Goal: Task Accomplishment & Management: Complete application form

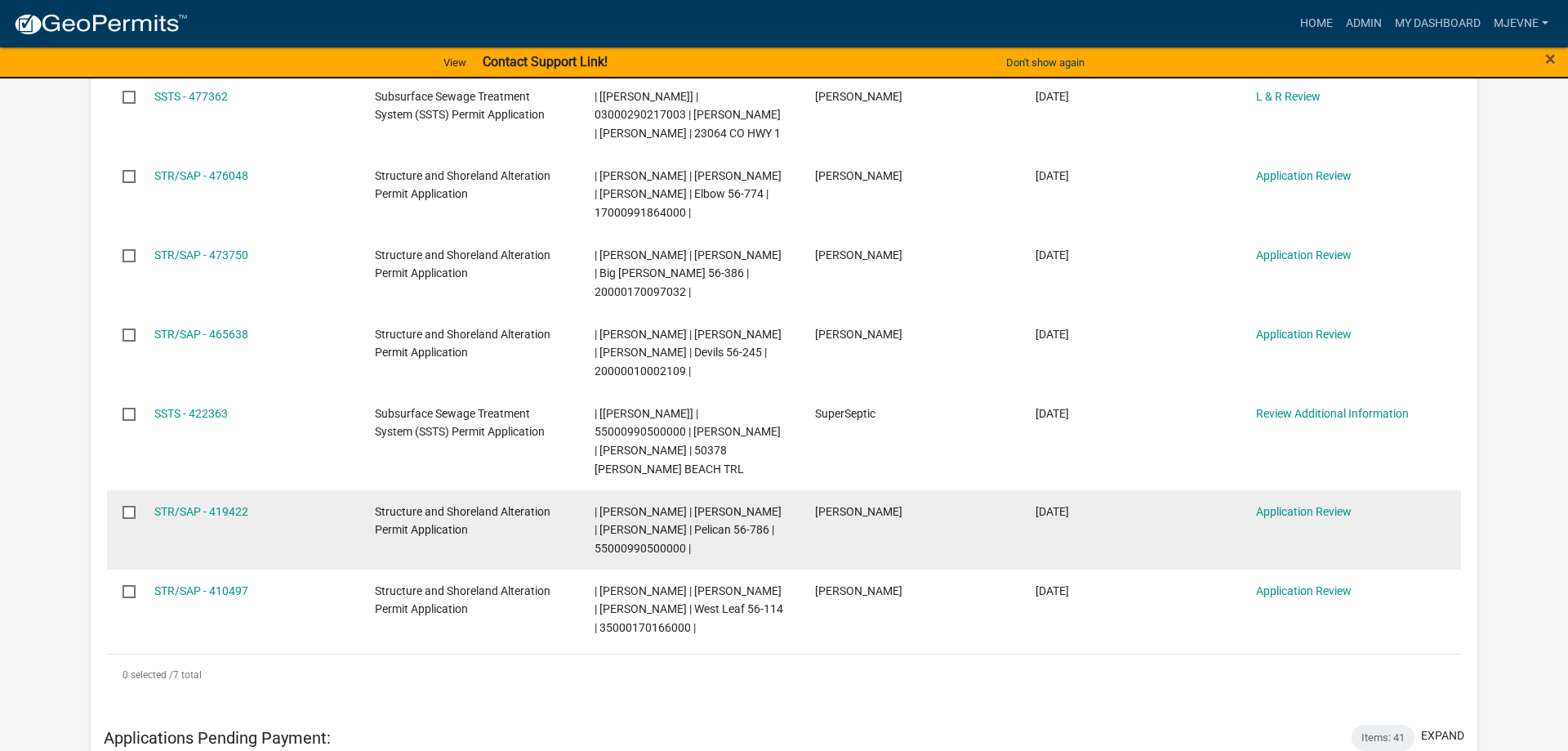
scroll to position [250, 0]
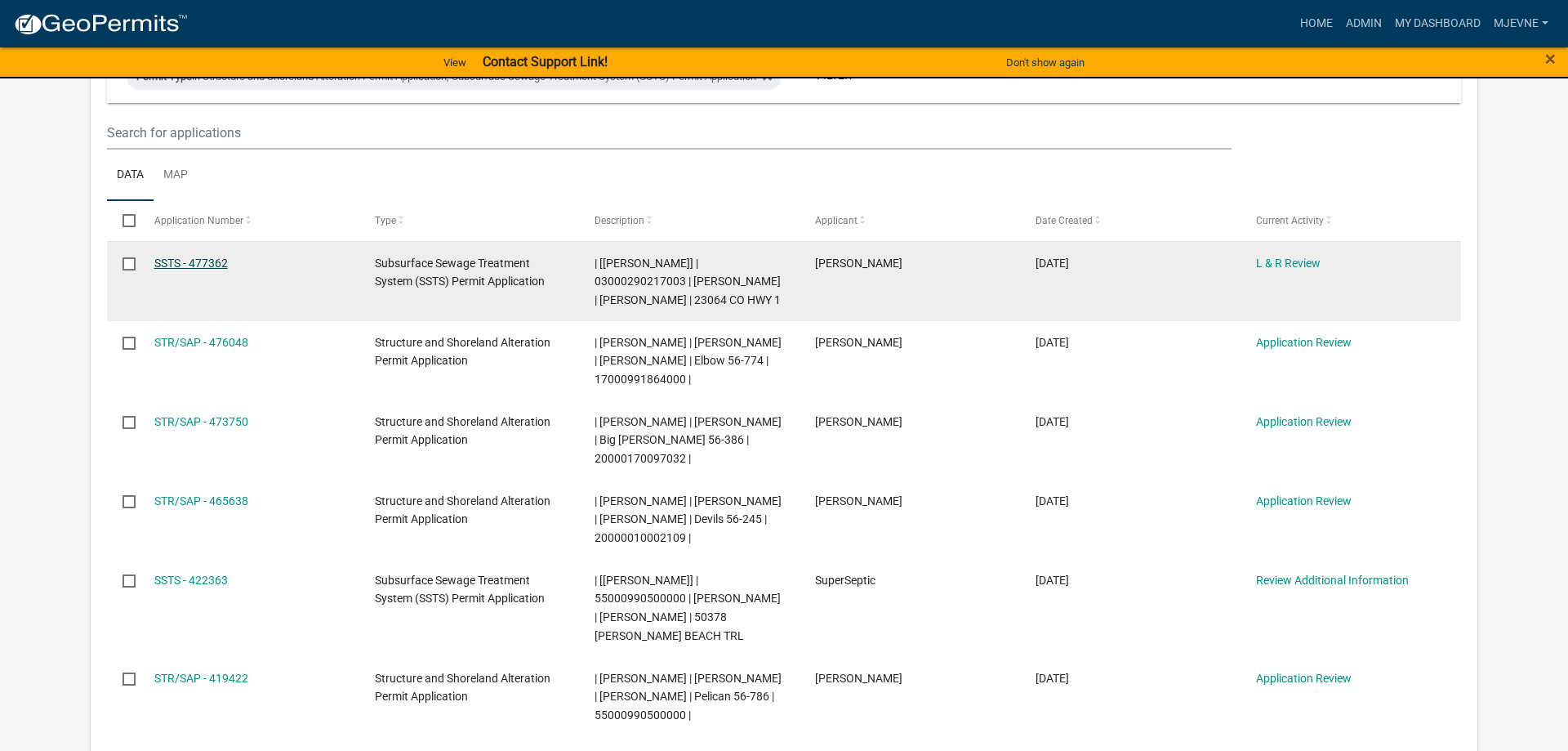
click at [208, 264] on link "SSTS - 477362" at bounding box center [191, 263] width 74 height 13
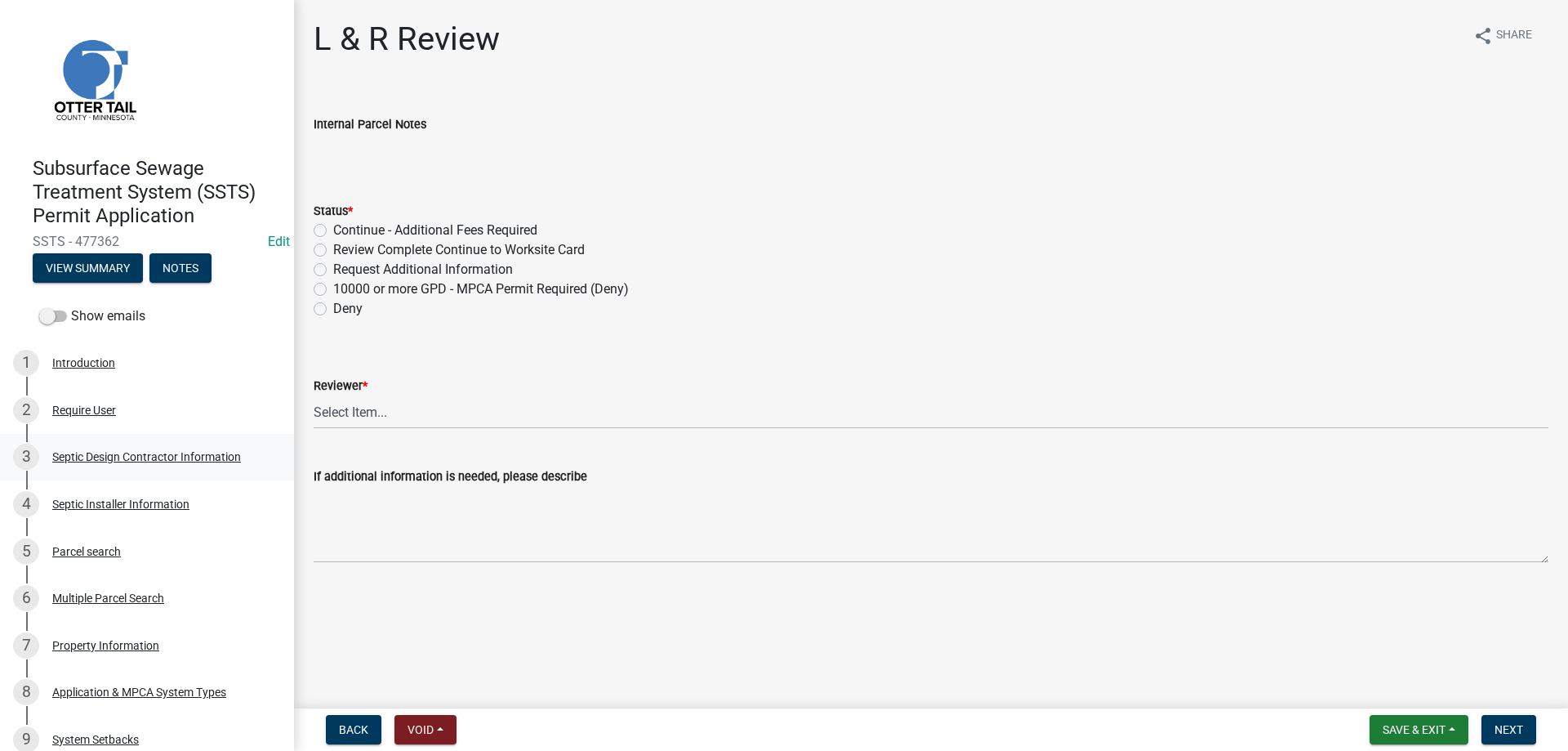
click at [152, 454] on div "Septic Design Contractor Information" at bounding box center [147, 457] width 189 height 12
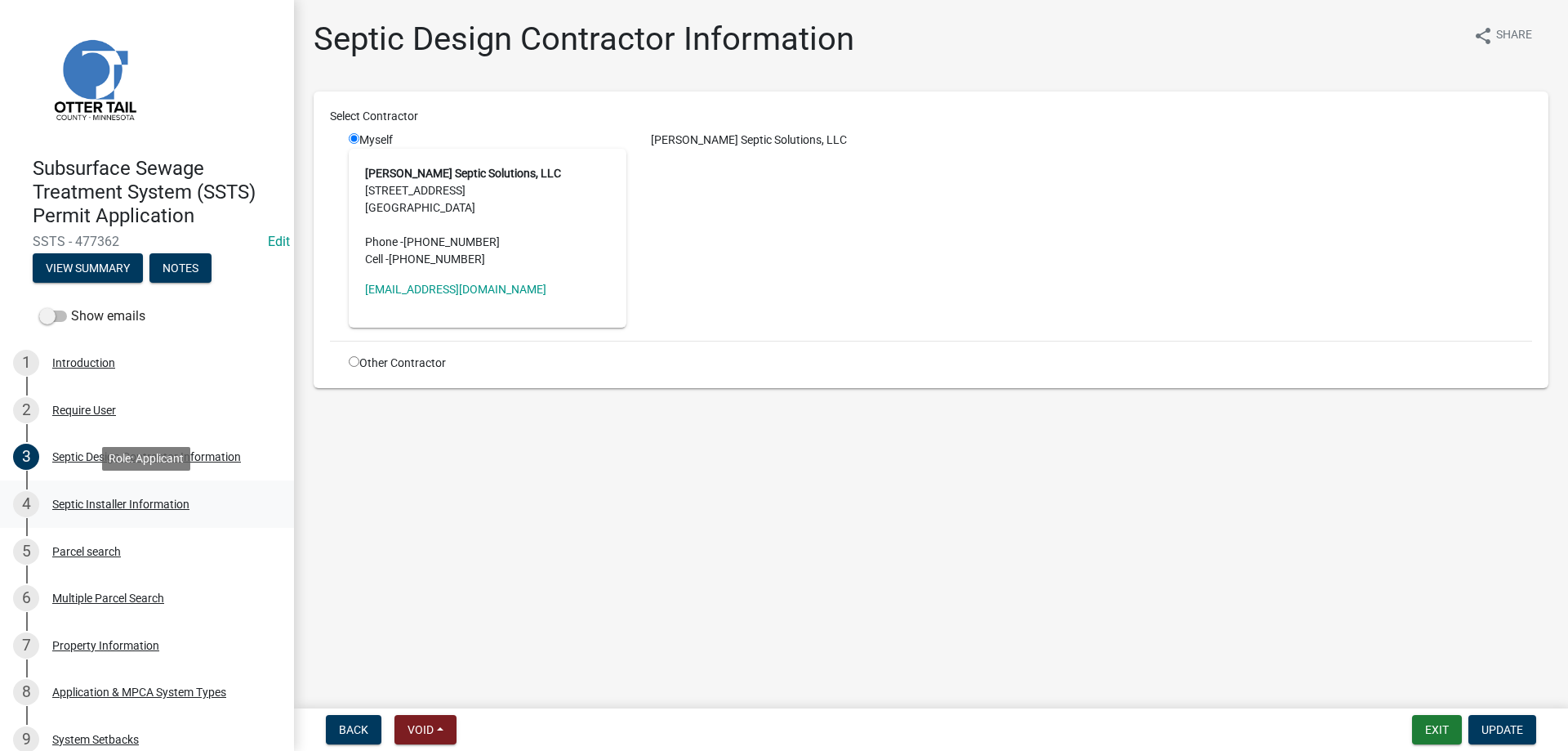
click at [101, 502] on div "Septic Installer Information" at bounding box center [121, 504] width 138 height 12
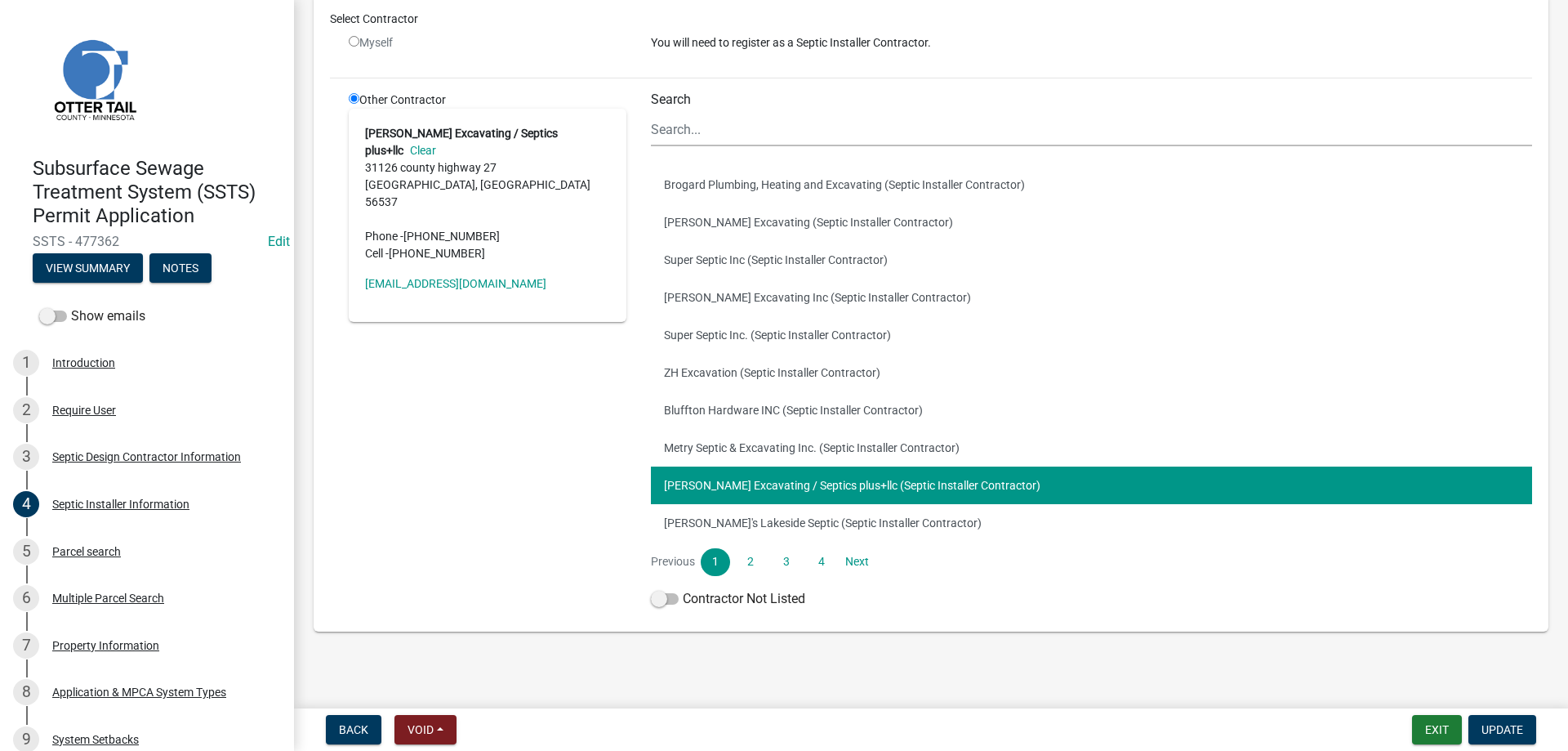
scroll to position [126, 0]
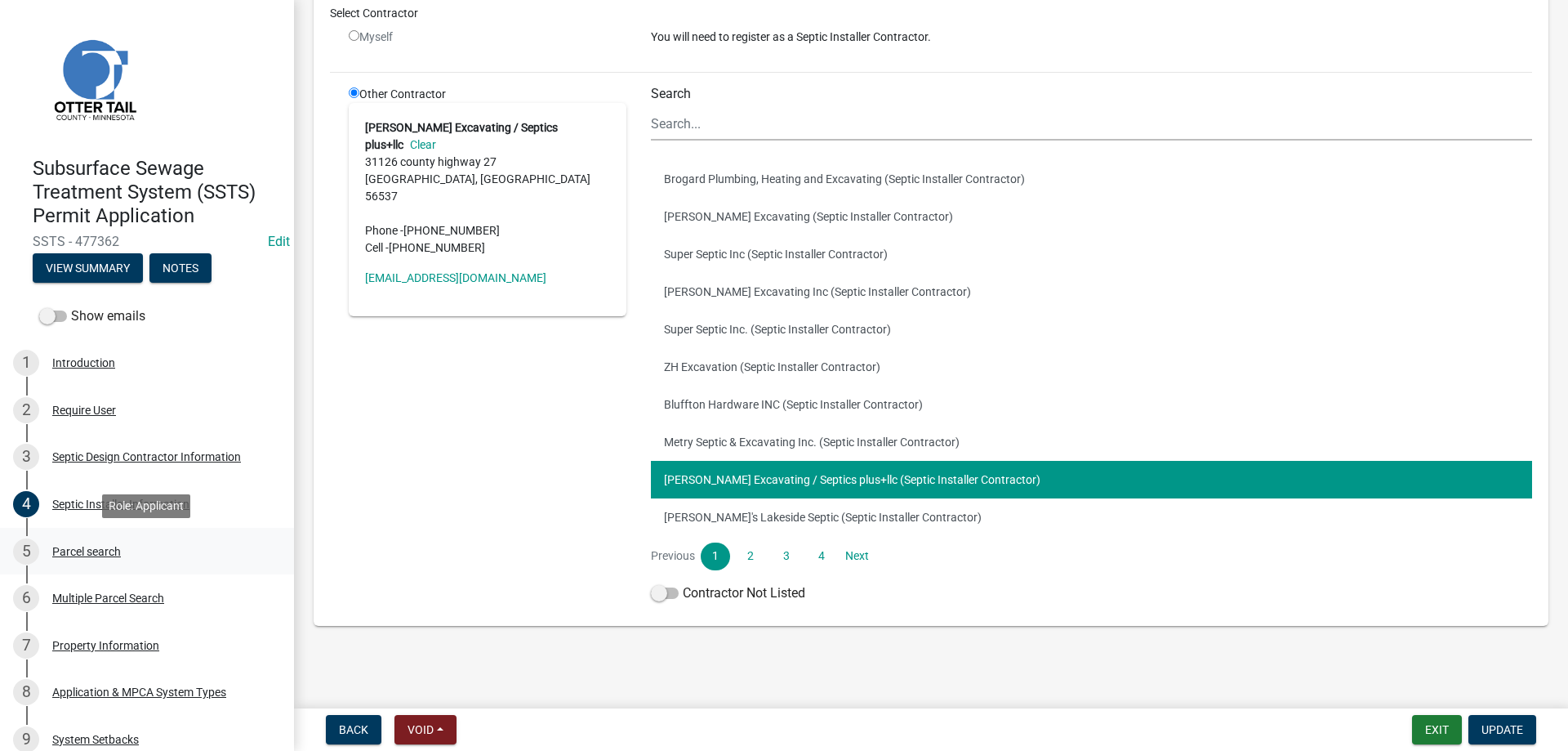
click at [86, 550] on div "Parcel search" at bounding box center [86, 551] width 69 height 12
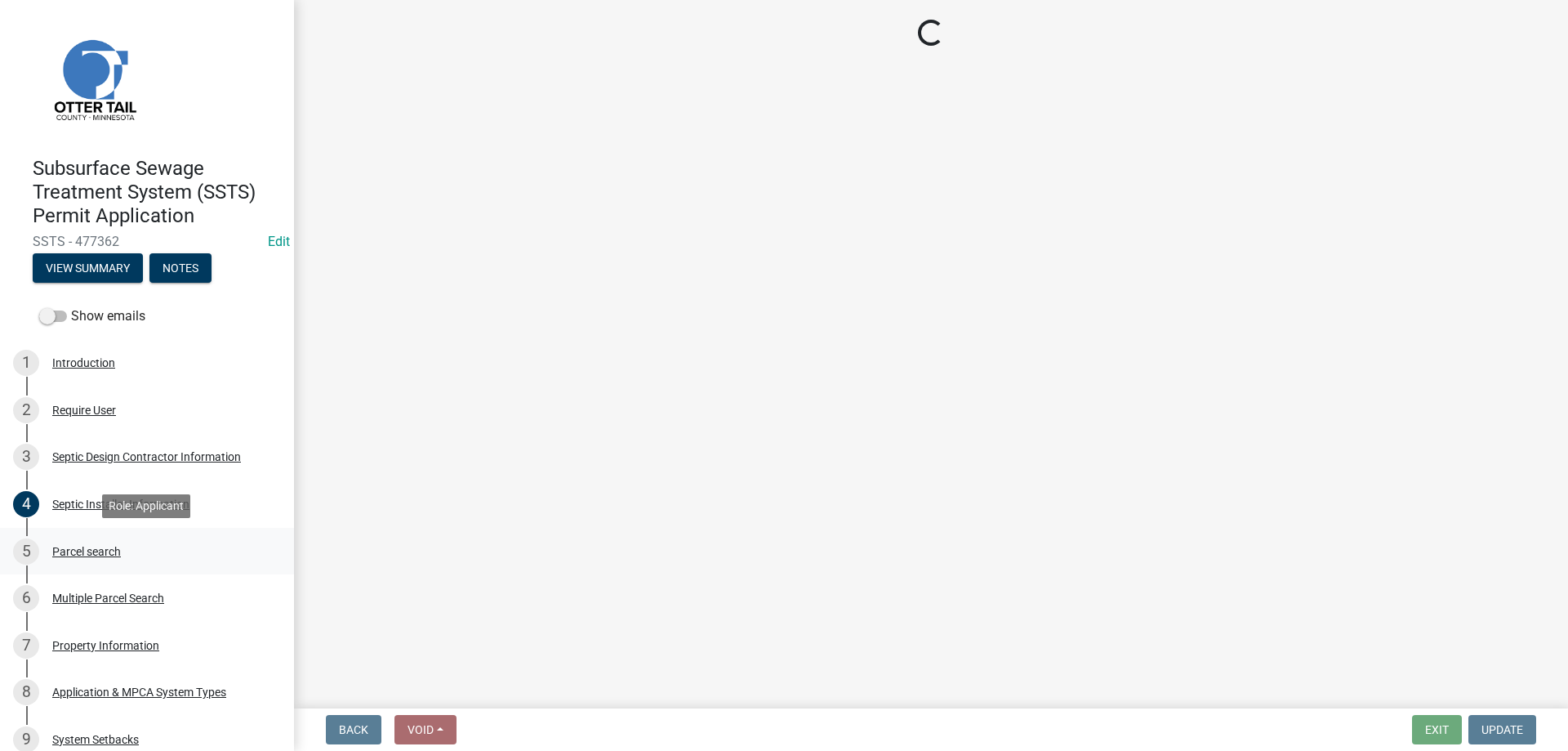
scroll to position [0, 0]
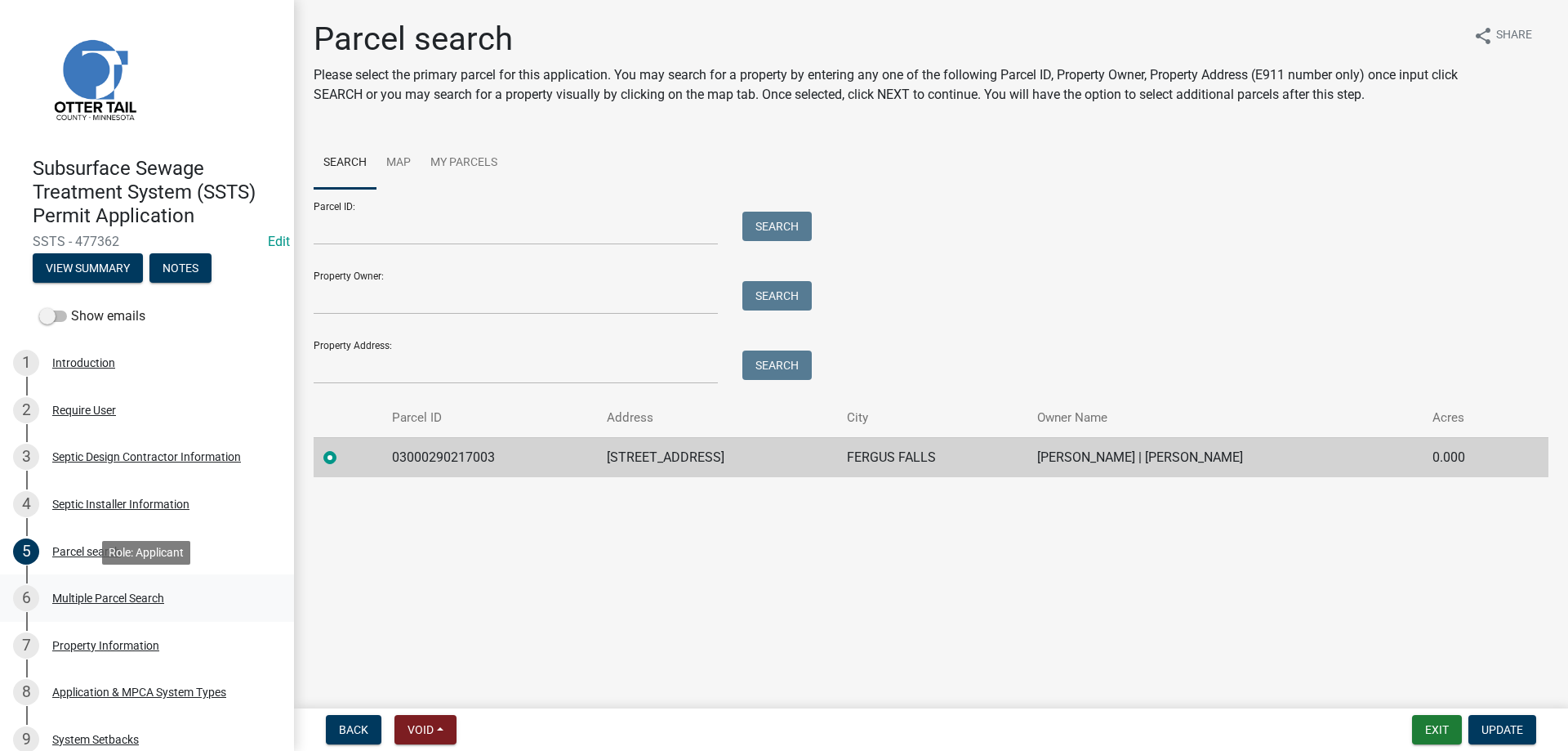
click at [85, 594] on div "Multiple Parcel Search" at bounding box center [108, 598] width 112 height 12
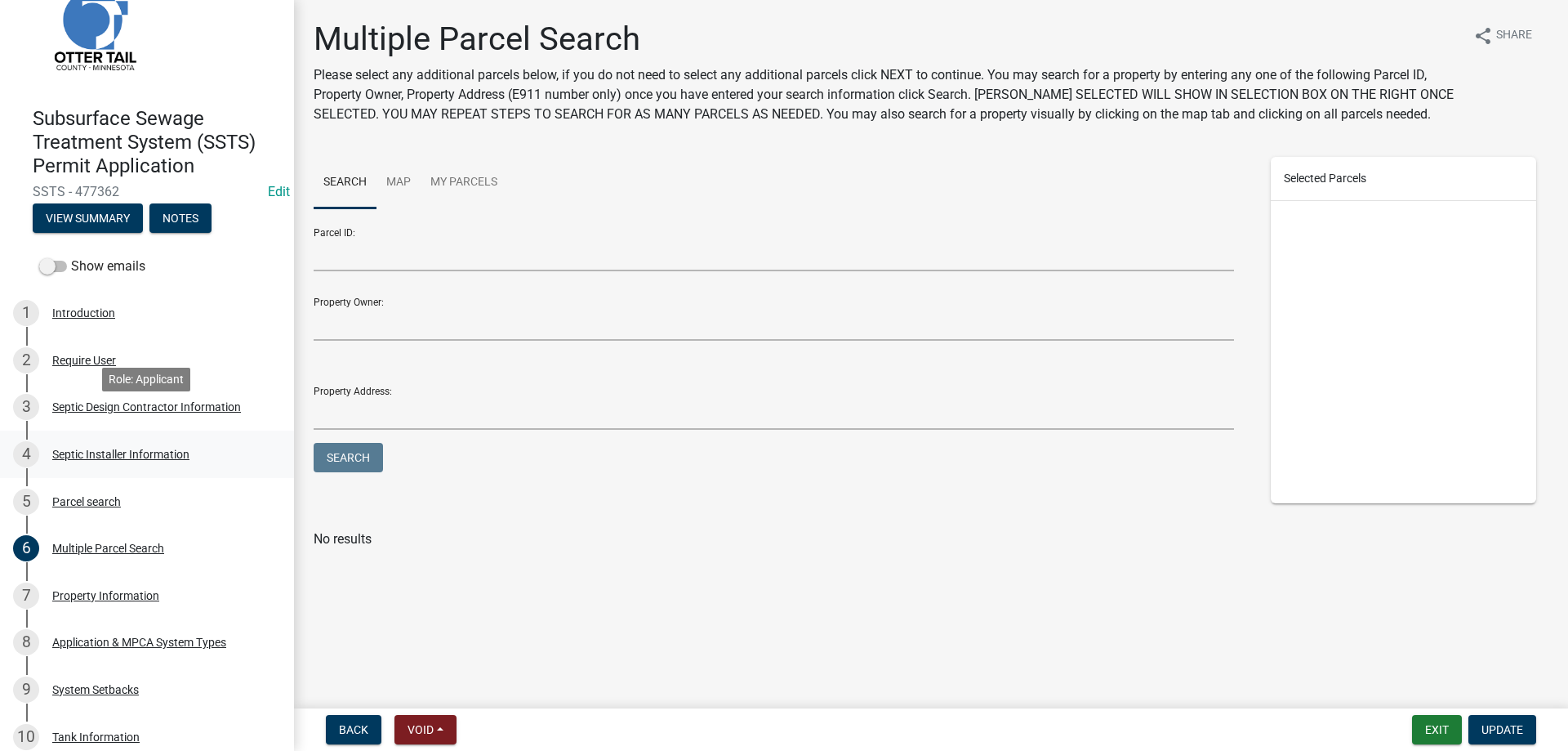
scroll to position [84, 0]
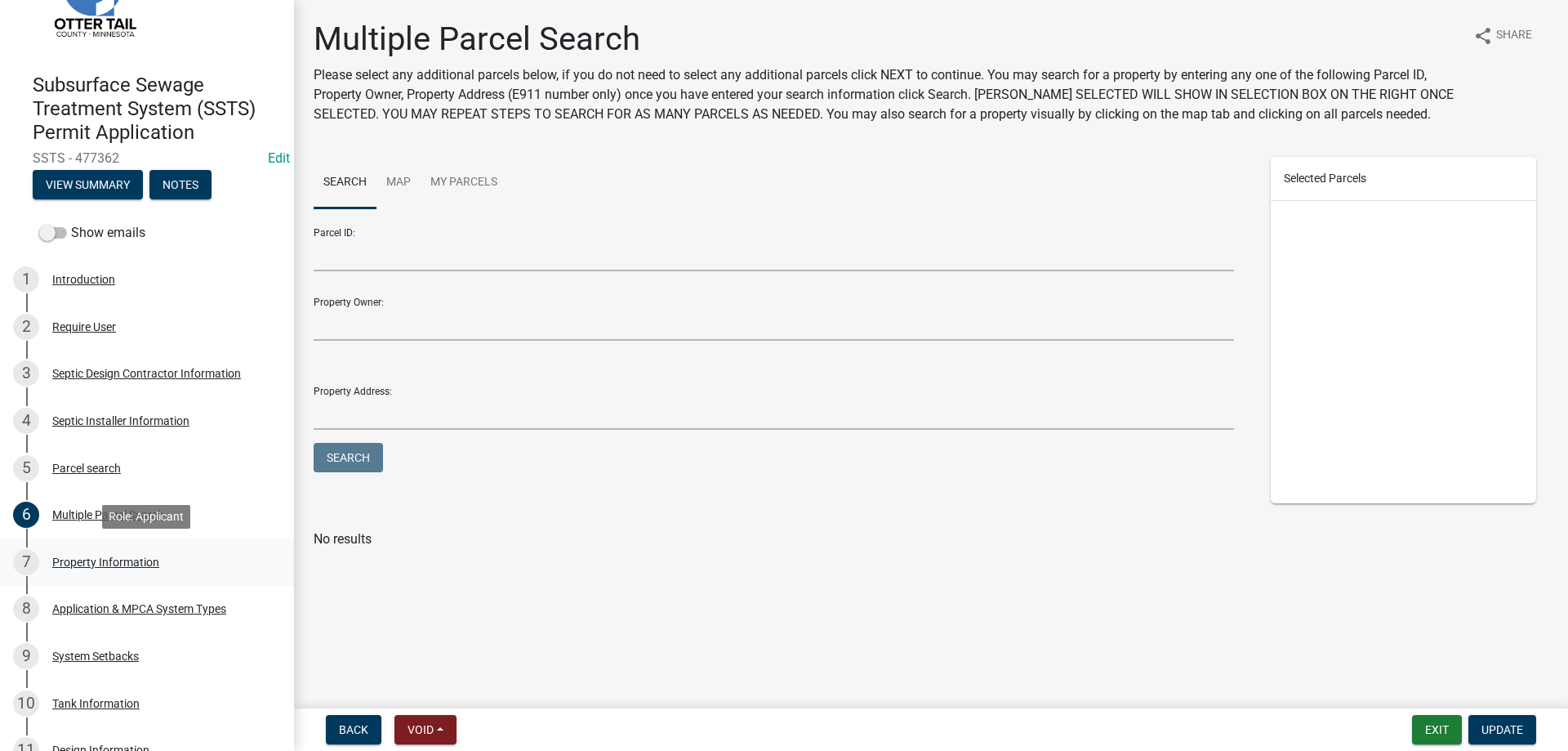
click at [105, 564] on div "Property Information" at bounding box center [105, 562] width 107 height 12
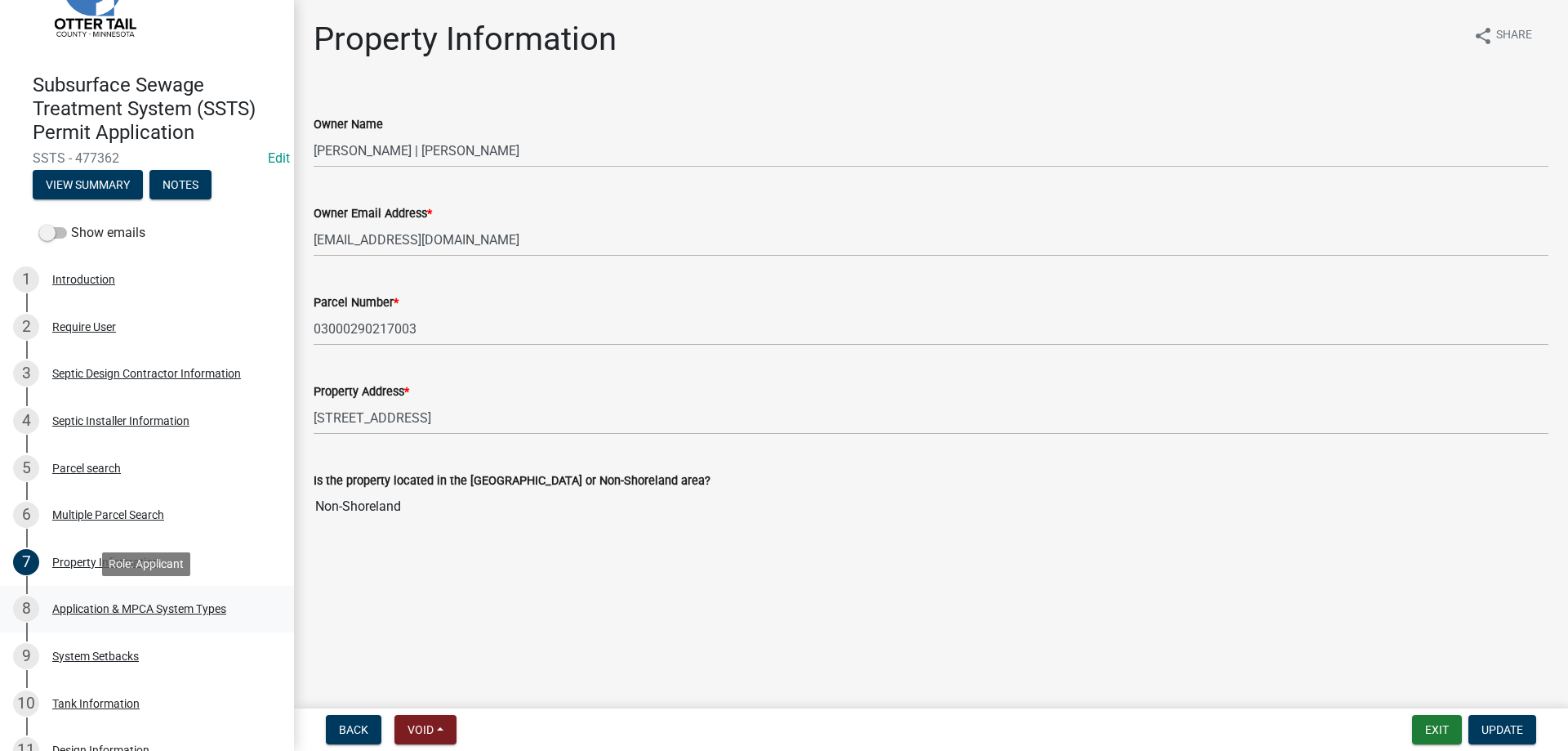
click at [126, 607] on div "Application & MPCA System Types" at bounding box center [139, 608] width 174 height 12
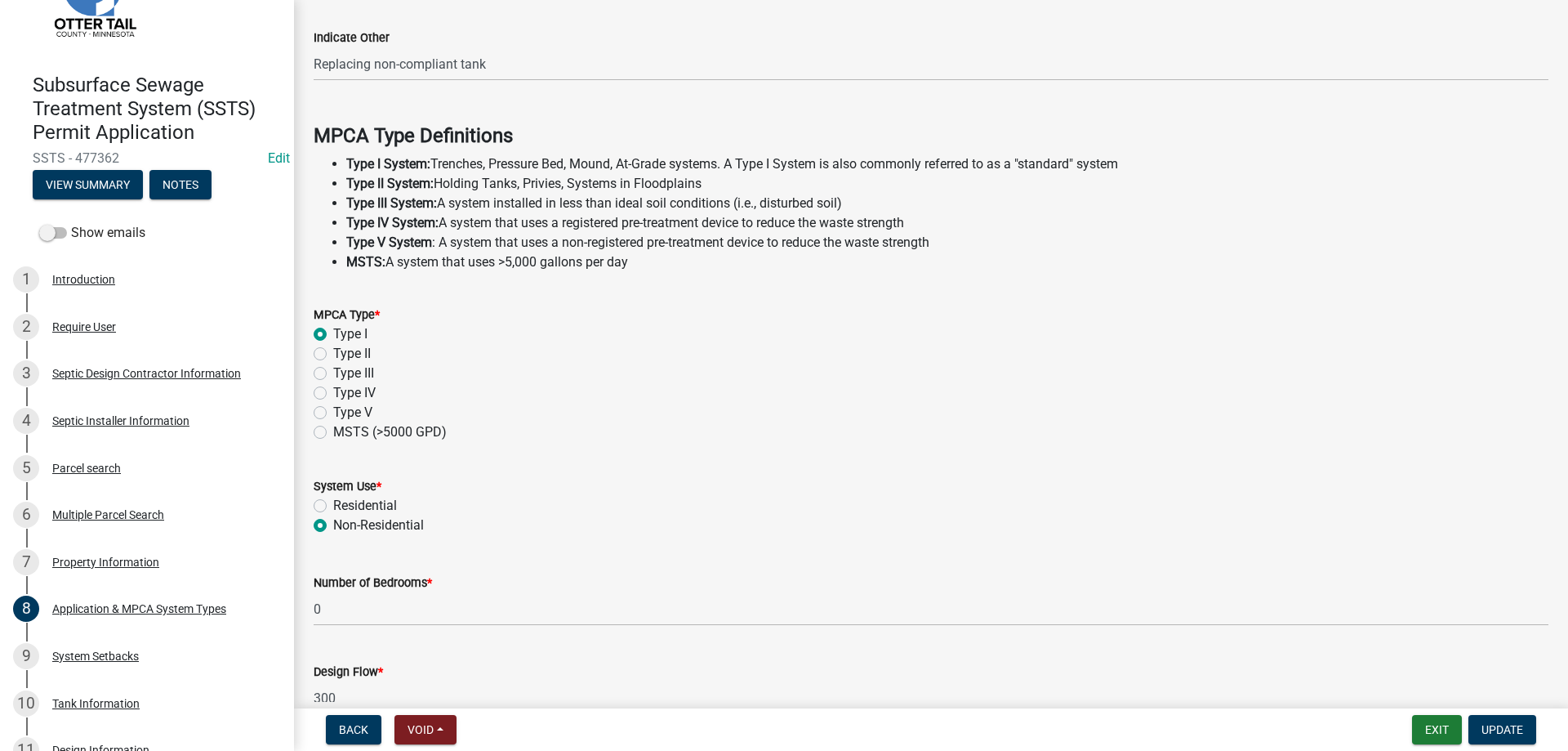
scroll to position [463, 0]
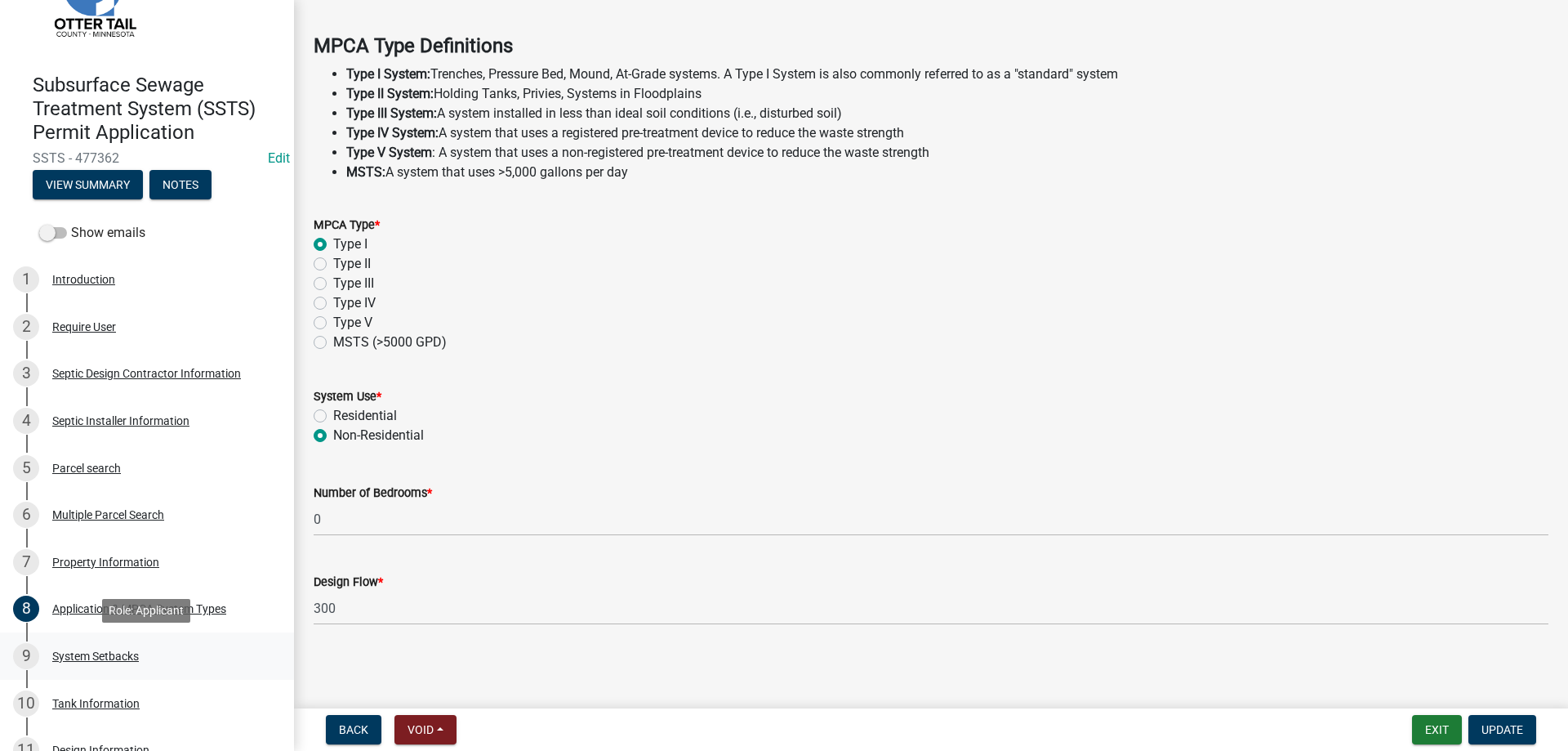
click at [98, 656] on div "System Setbacks" at bounding box center [95, 656] width 86 height 12
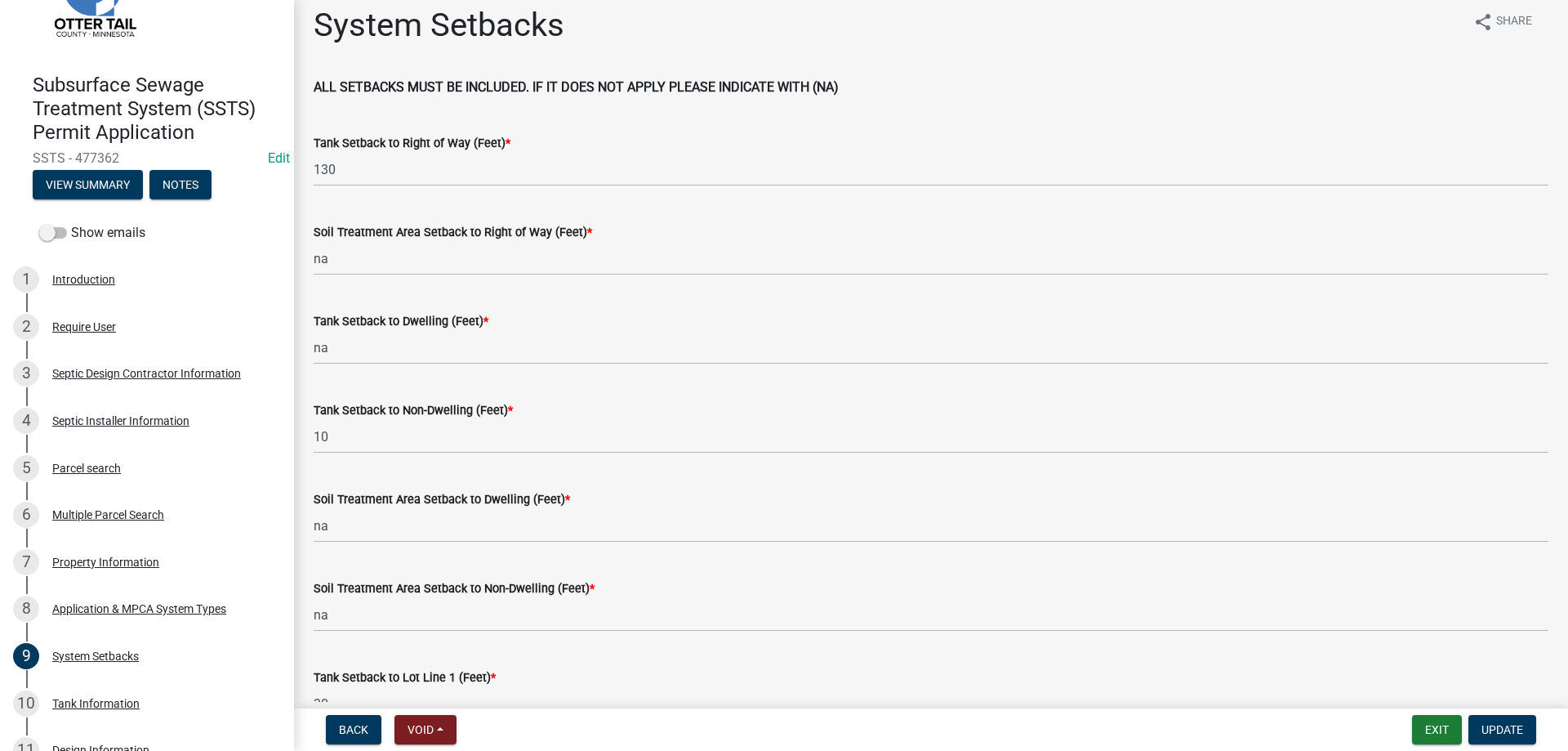
scroll to position [0, 0]
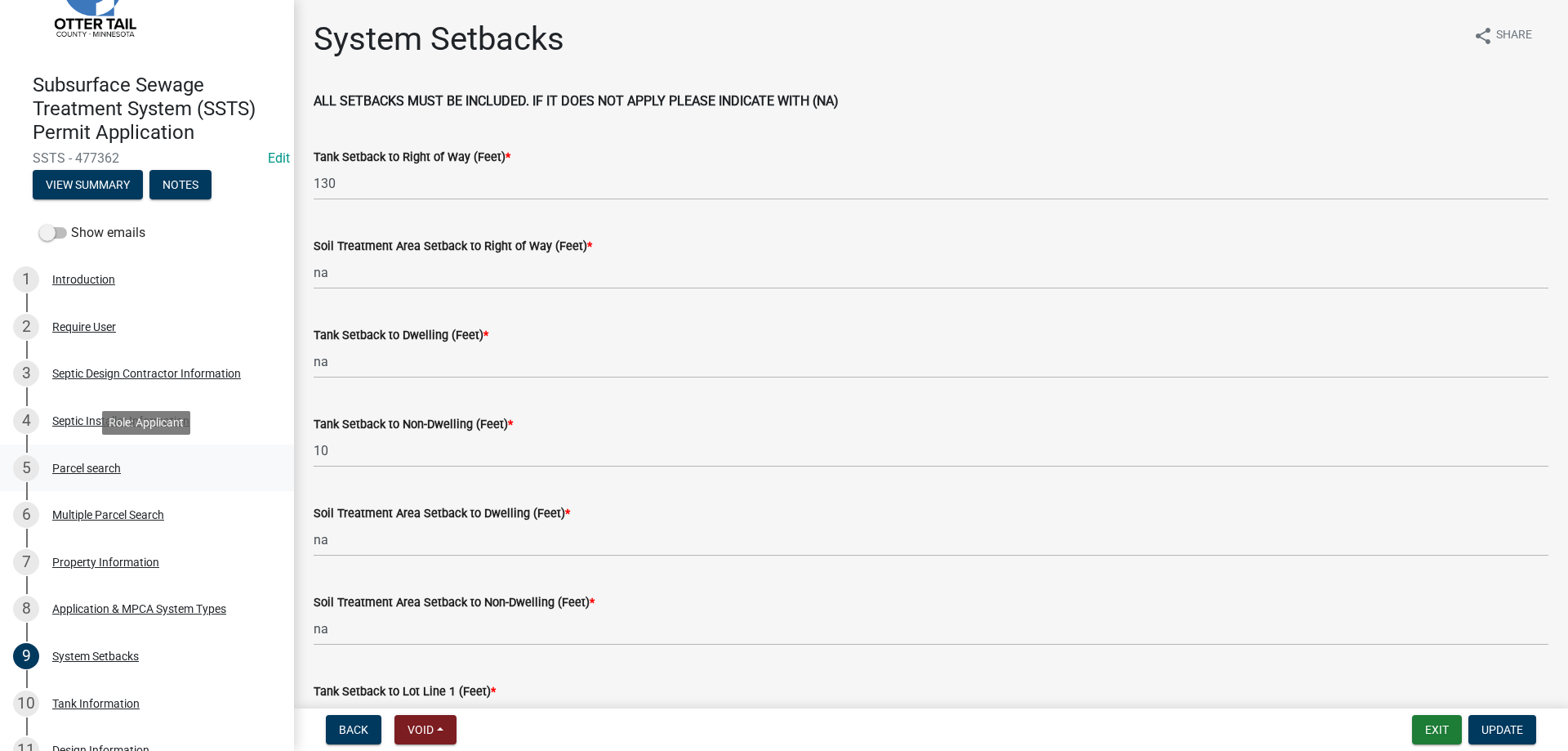
click at [83, 467] on div "Parcel search" at bounding box center [86, 468] width 69 height 12
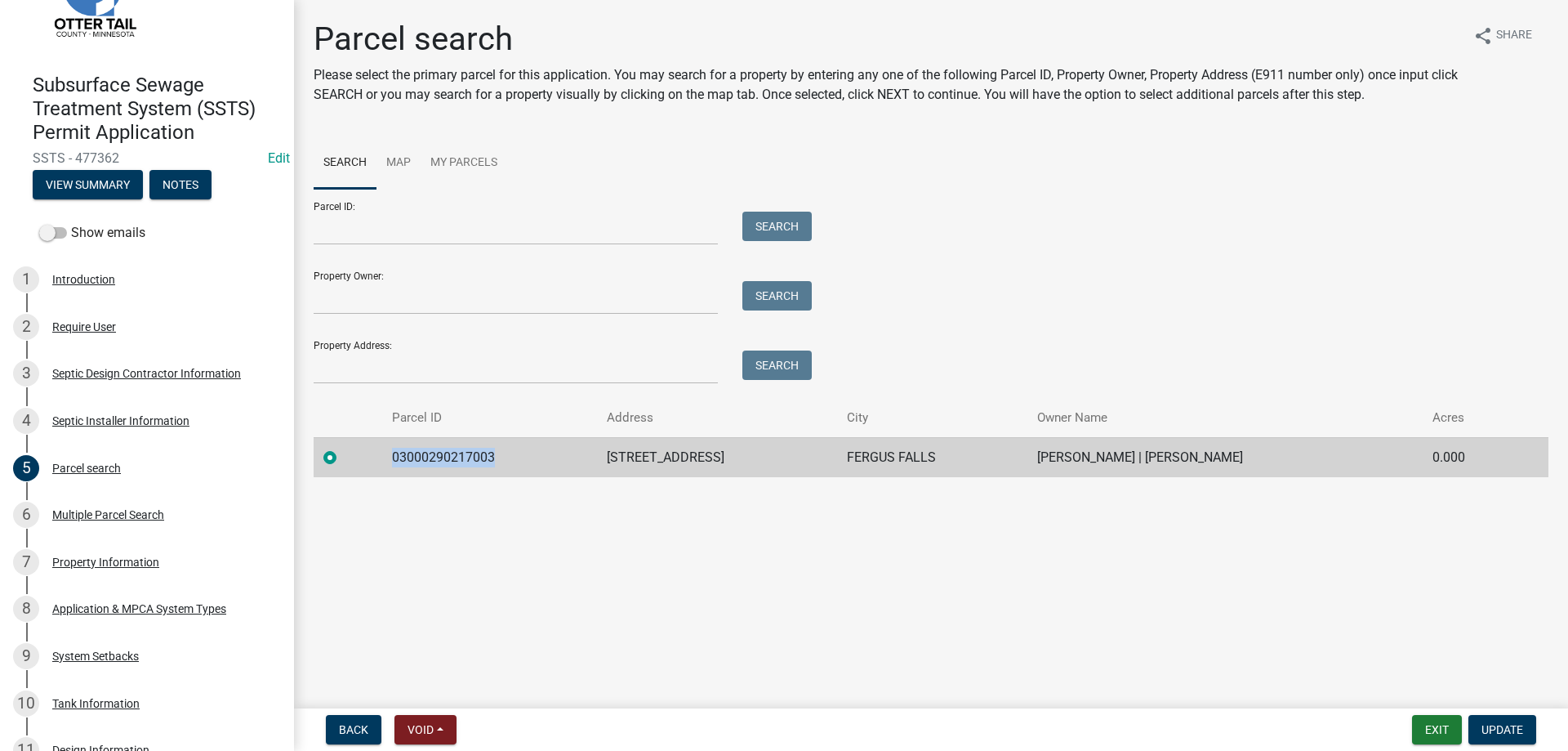
drag, startPoint x: 492, startPoint y: 459, endPoint x: 390, endPoint y: 458, distance: 102.0
click at [390, 458] on td "03000290217003" at bounding box center [489, 457] width 215 height 40
copy td "03000290217003"
click at [608, 603] on main "Parcel search Please select the primary parcel for this application. You may se…" at bounding box center [931, 351] width 1274 height 702
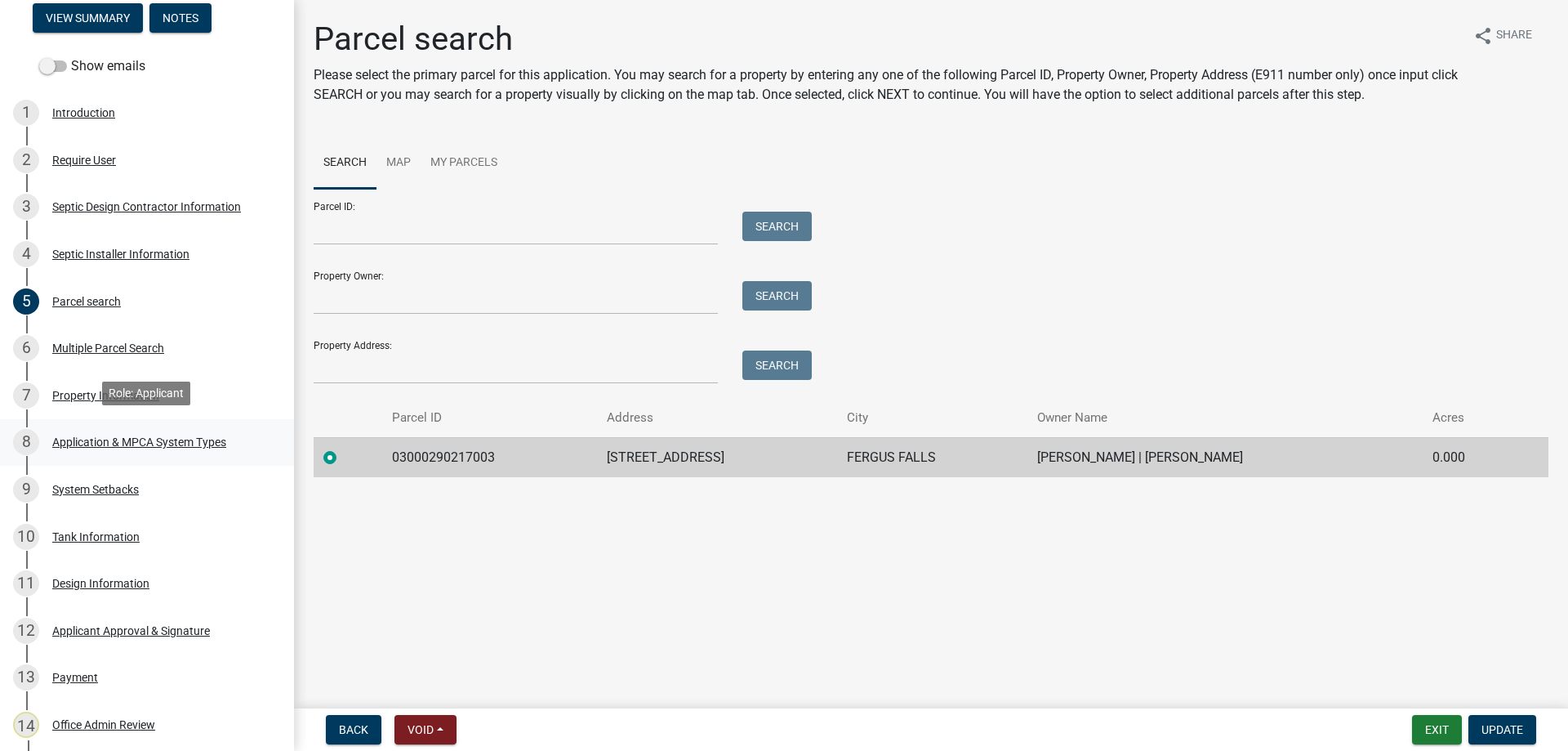
scroll to position [500, 0]
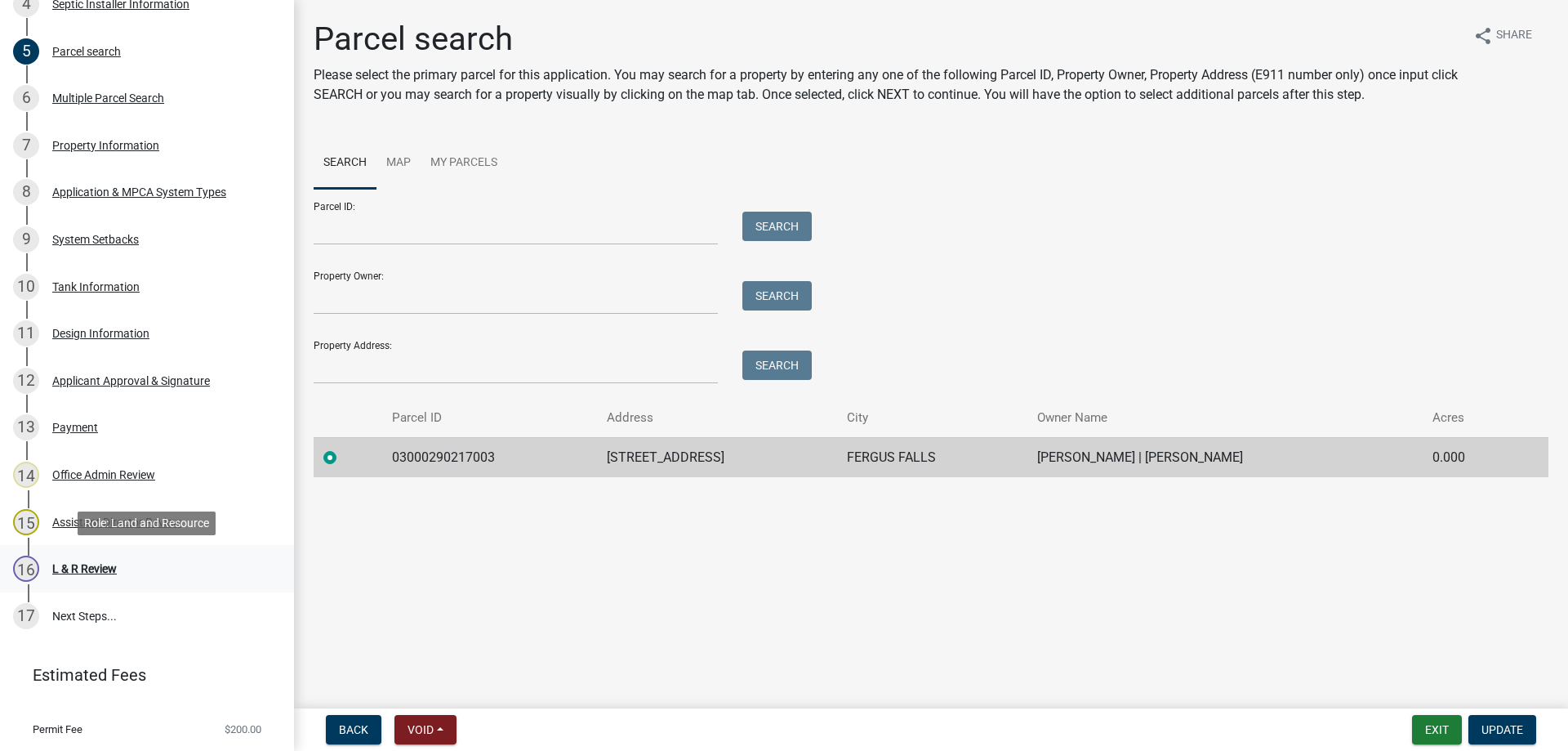
click at [99, 574] on div "L & R Review" at bounding box center [85, 569] width 65 height 12
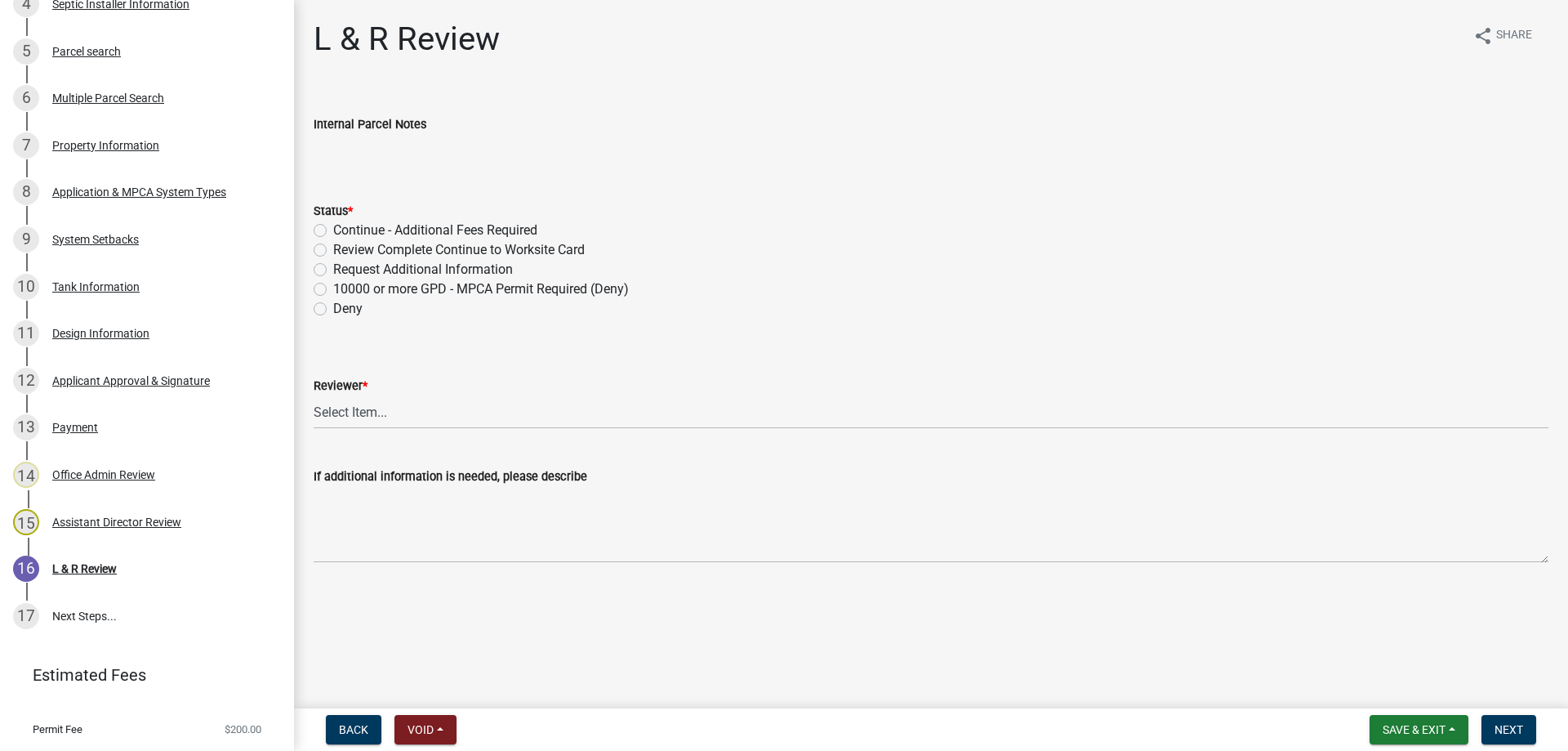
click at [333, 270] on label "Request Additional Information" at bounding box center [423, 269] width 180 height 20
click at [333, 270] on input "Request Additional Information" at bounding box center [338, 264] width 11 height 11
radio input "true"
click at [313, 395] on select "Select Item... Alexis Newark Andrea Perales Brittany Tollefson Elizabeth Plaste…" at bounding box center [931, 412] width 1235 height 33
click option "[PERSON_NAME]" at bounding box center [0, 0] width 0 height 0
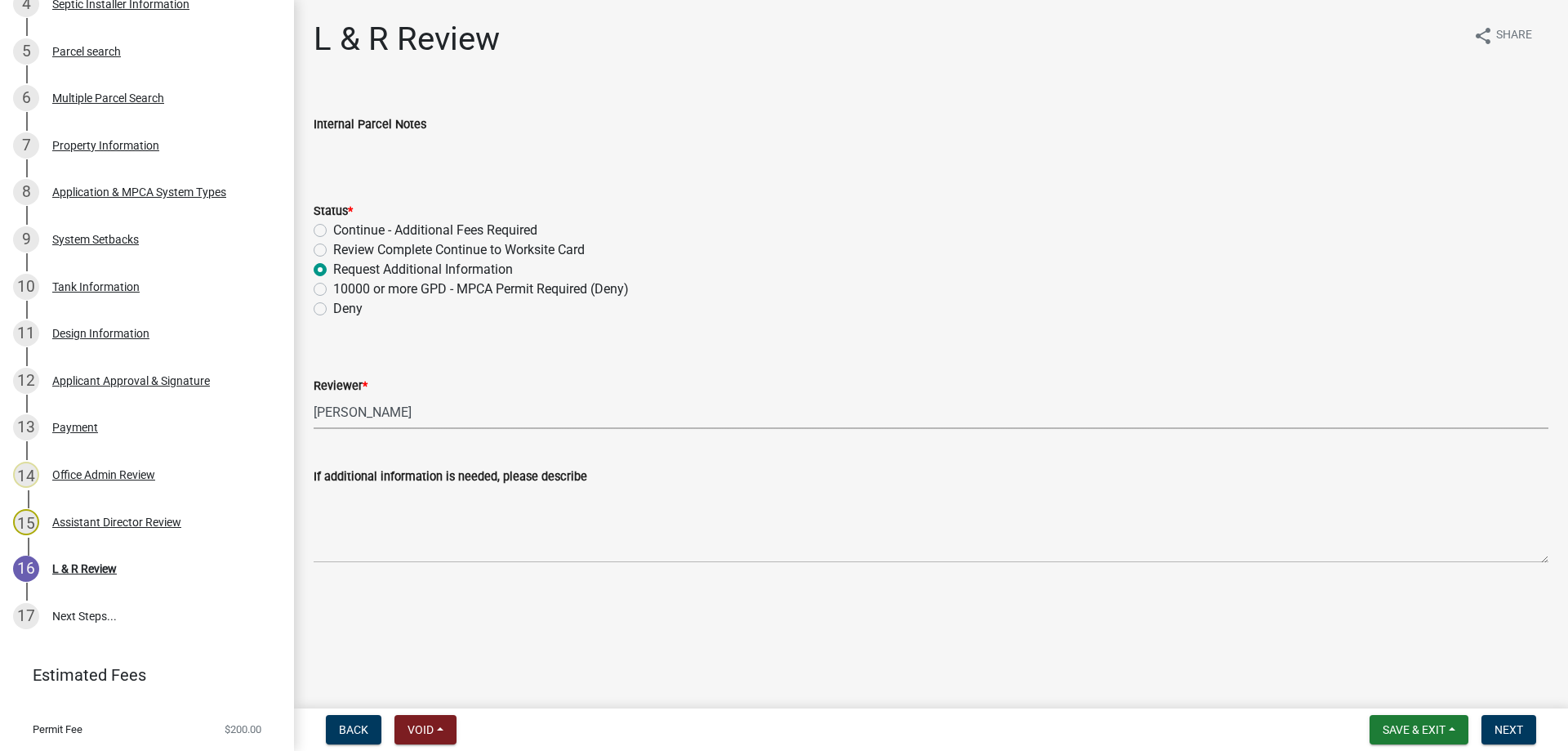
select select "34228cc3-780d-4331-b1d3-92b61ef2737b"
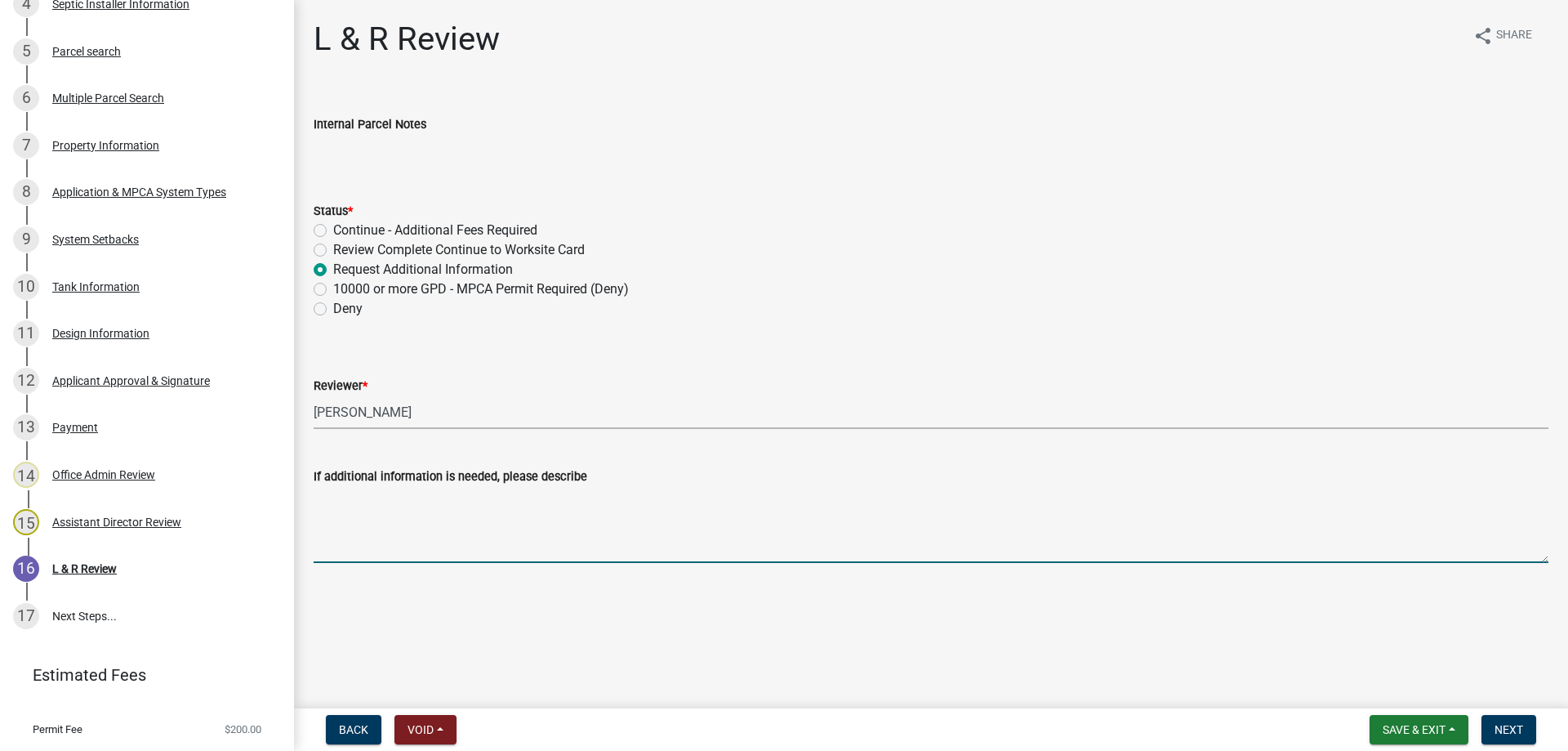
click at [421, 536] on textarea "If additional information is needed, please describe" at bounding box center [931, 524] width 1235 height 77
click at [864, 497] on textarea "Per compliance inspection submitted it appears the entire system has failed ple…" at bounding box center [931, 524] width 1235 height 77
click at [1111, 494] on textarea "Per compliance inspection submitted it appears the entire system has failed ple…" at bounding box center [931, 524] width 1235 height 77
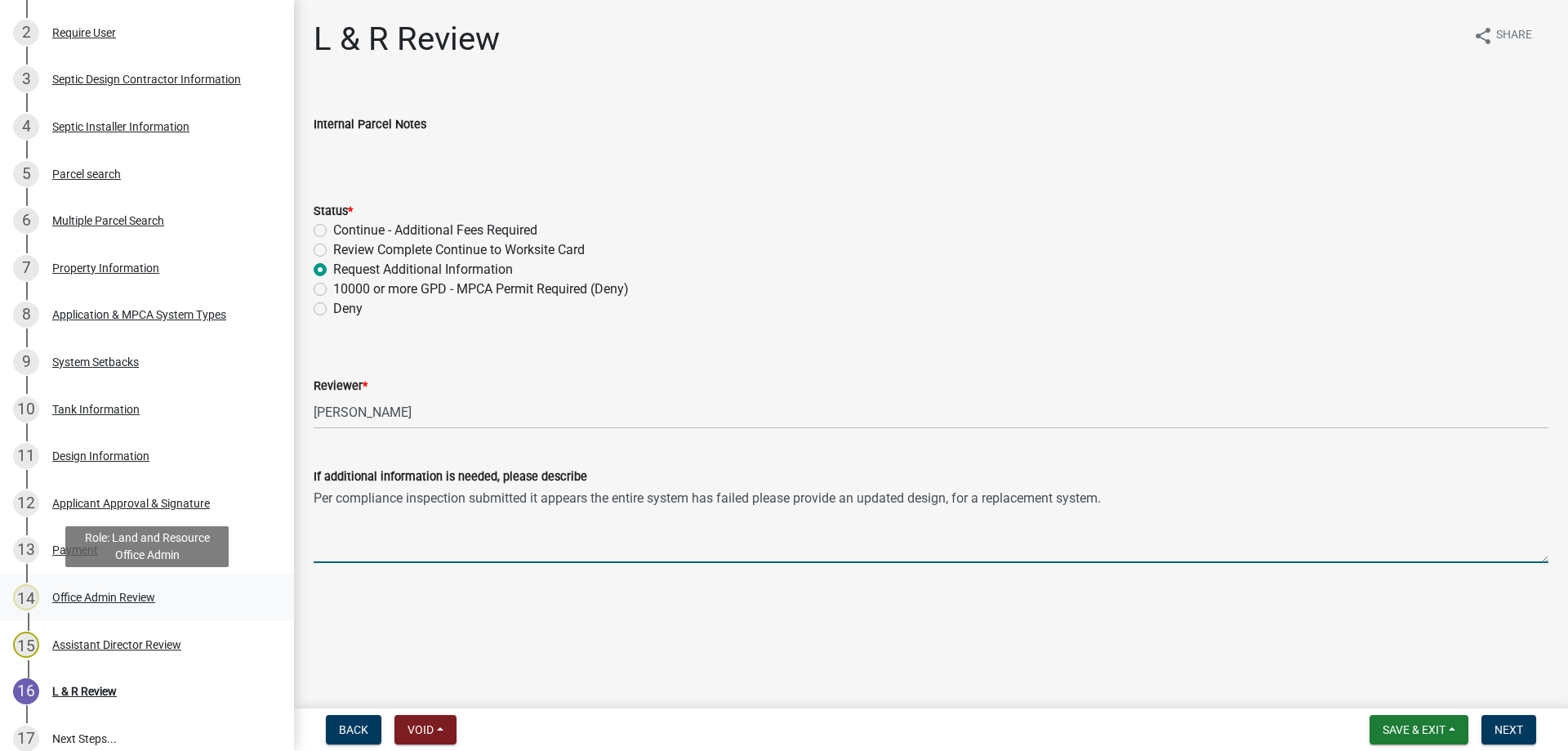
scroll to position [374, 0]
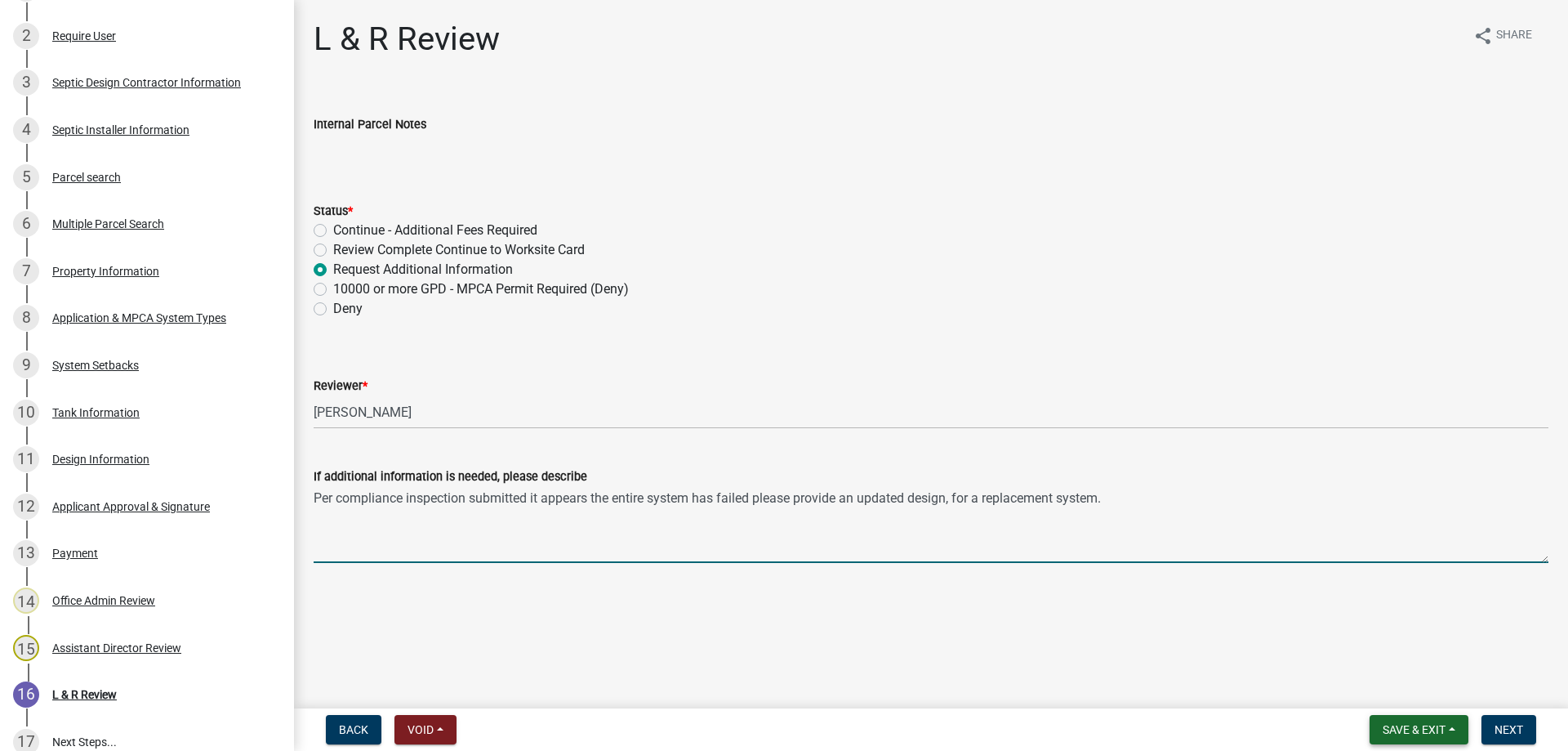
type textarea "Per compliance inspection submitted it appears the entire system has failed ple…"
click at [1387, 734] on span "Save & Exit" at bounding box center [1414, 729] width 63 height 13
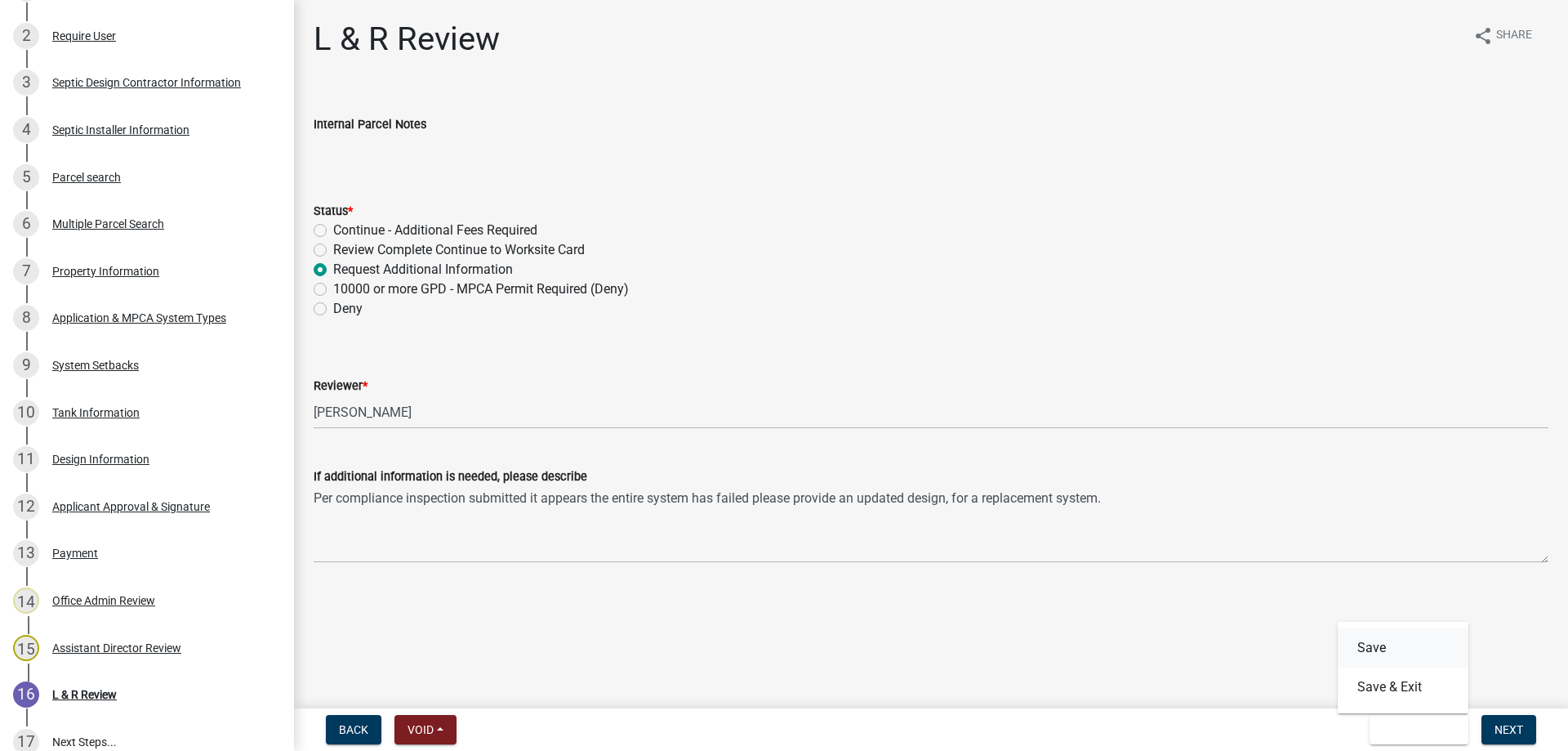
click at [1377, 649] on button "Save" at bounding box center [1403, 647] width 131 height 39
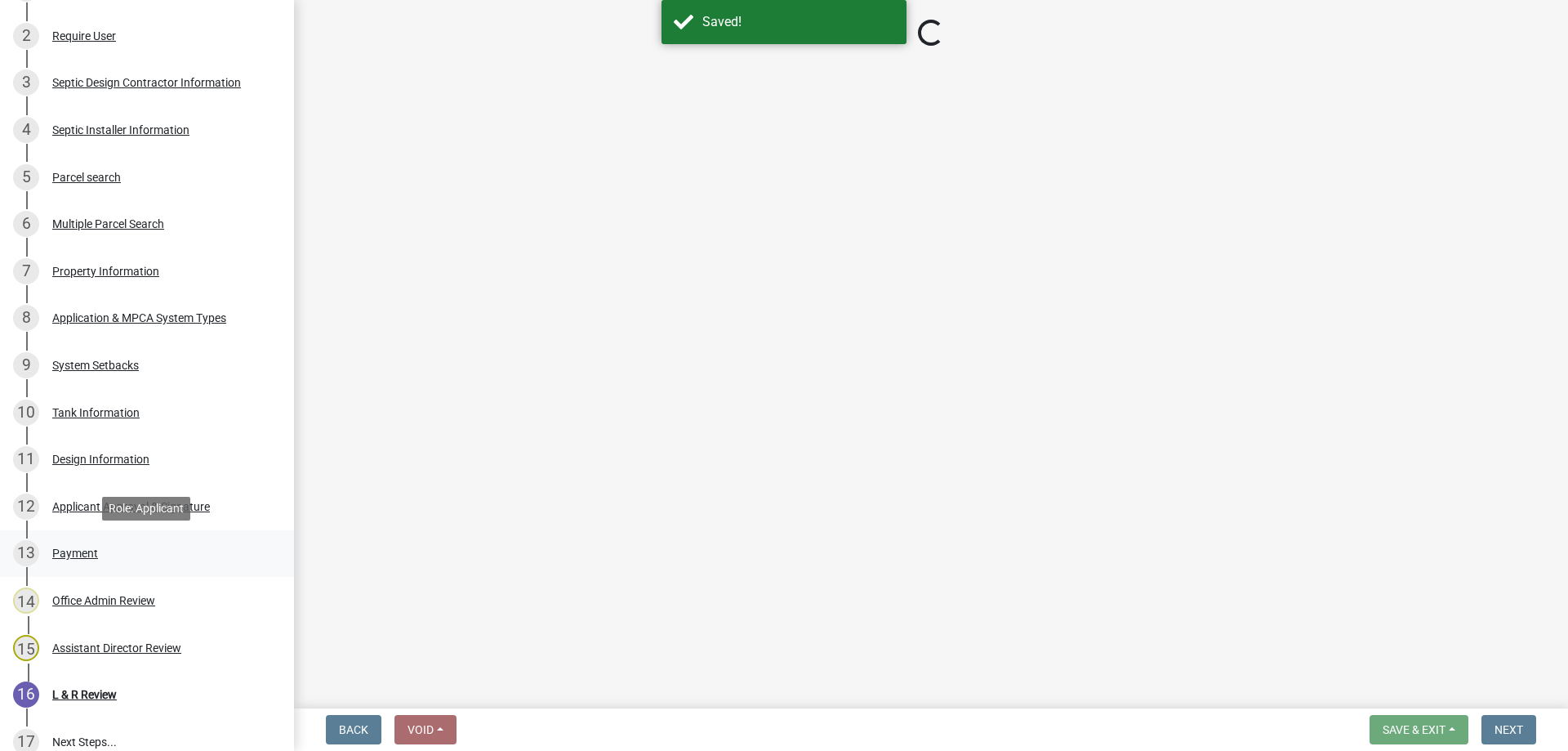
select select "34228cc3-780d-4331-b1d3-92b61ef2737b"
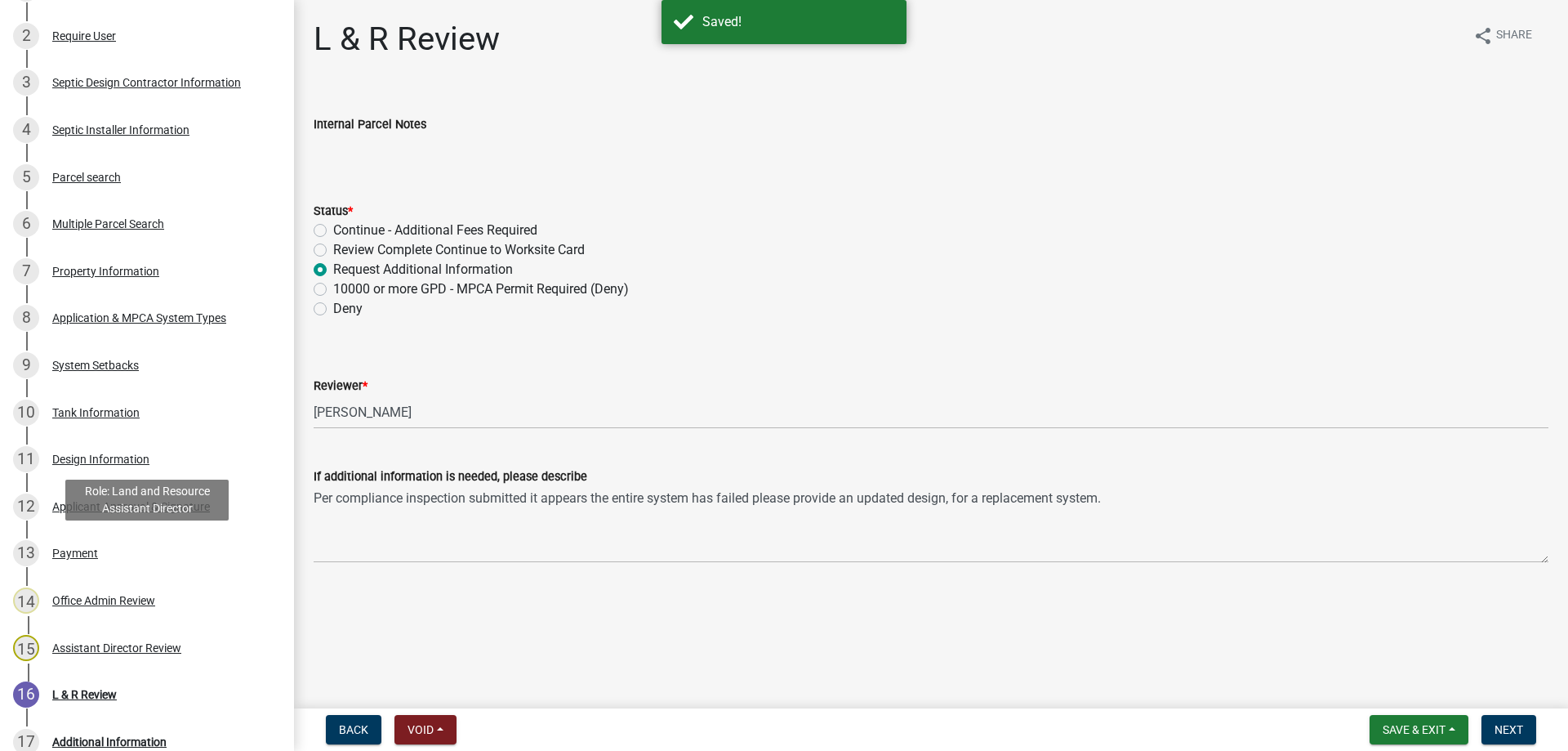
scroll to position [468, 0]
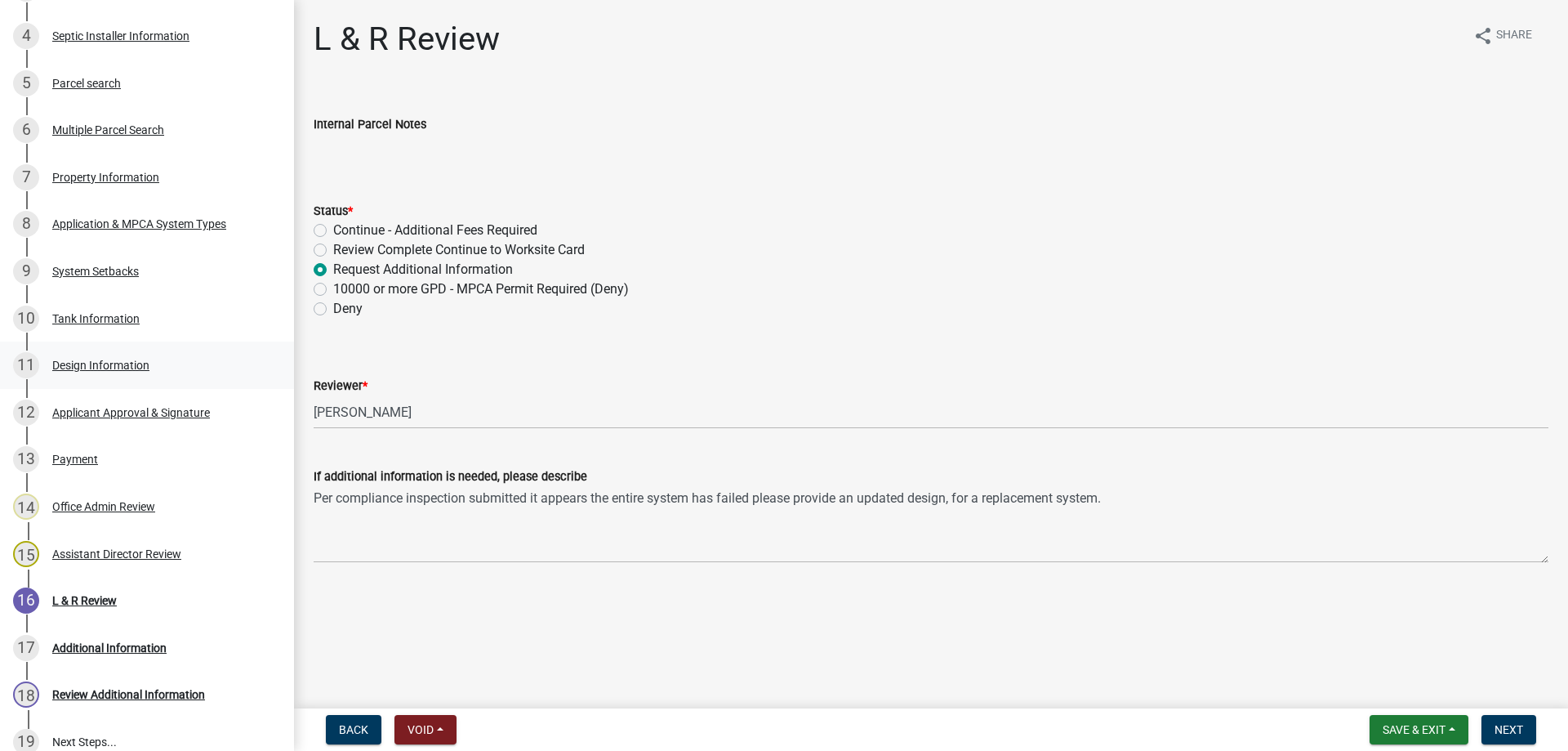
click at [107, 366] on div "Design Information" at bounding box center [100, 366] width 97 height 12
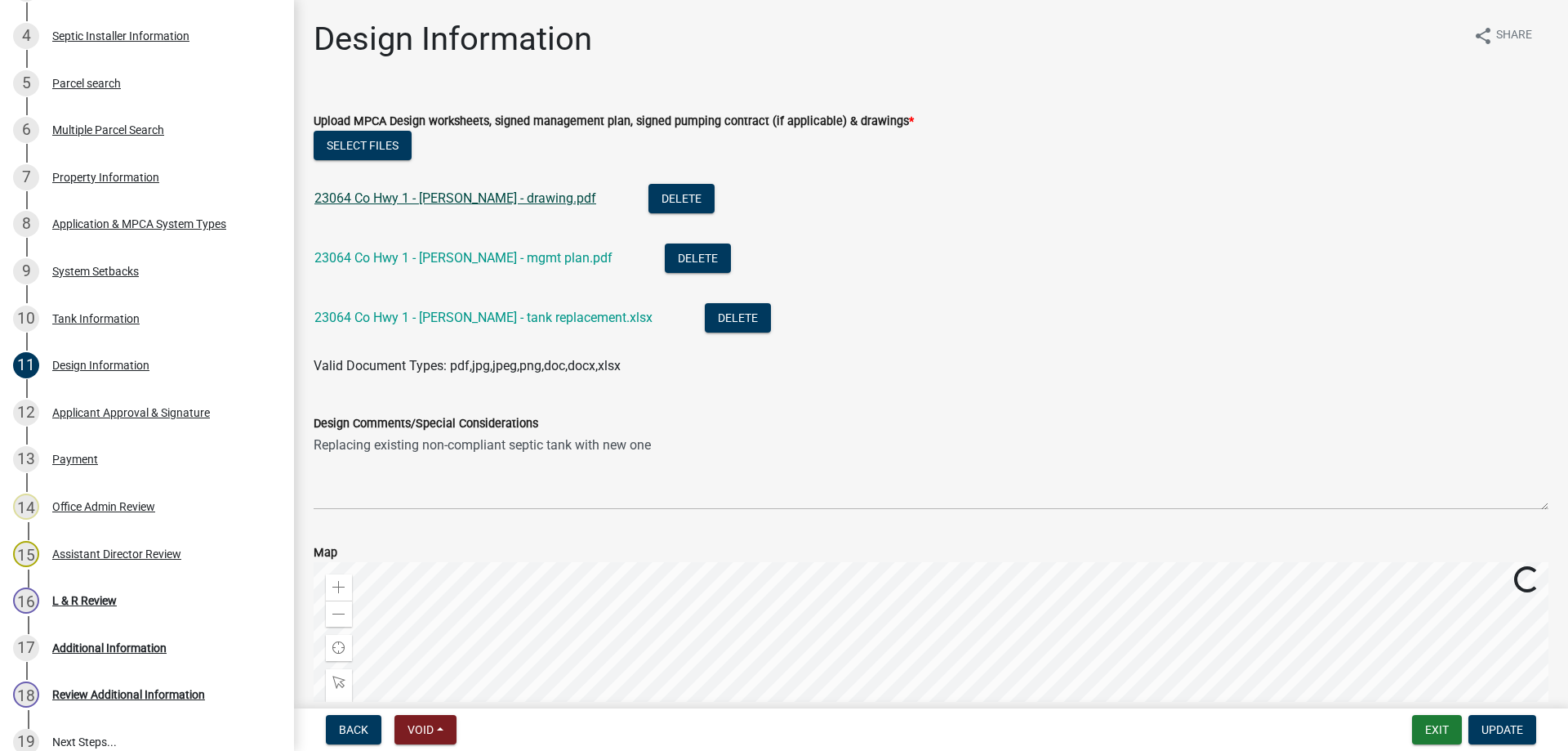
click at [434, 196] on link "23064 Co Hwy 1 - Jensen - drawing.pdf" at bounding box center [455, 198] width 282 height 16
click at [448, 259] on link "23064 Co Hwy 1 - Jensen - mgmt plan.pdf" at bounding box center [463, 258] width 298 height 16
click at [536, 318] on link "23064 Co Hwy 1 - Jensen - tank replacement.xlsx" at bounding box center [483, 317] width 338 height 16
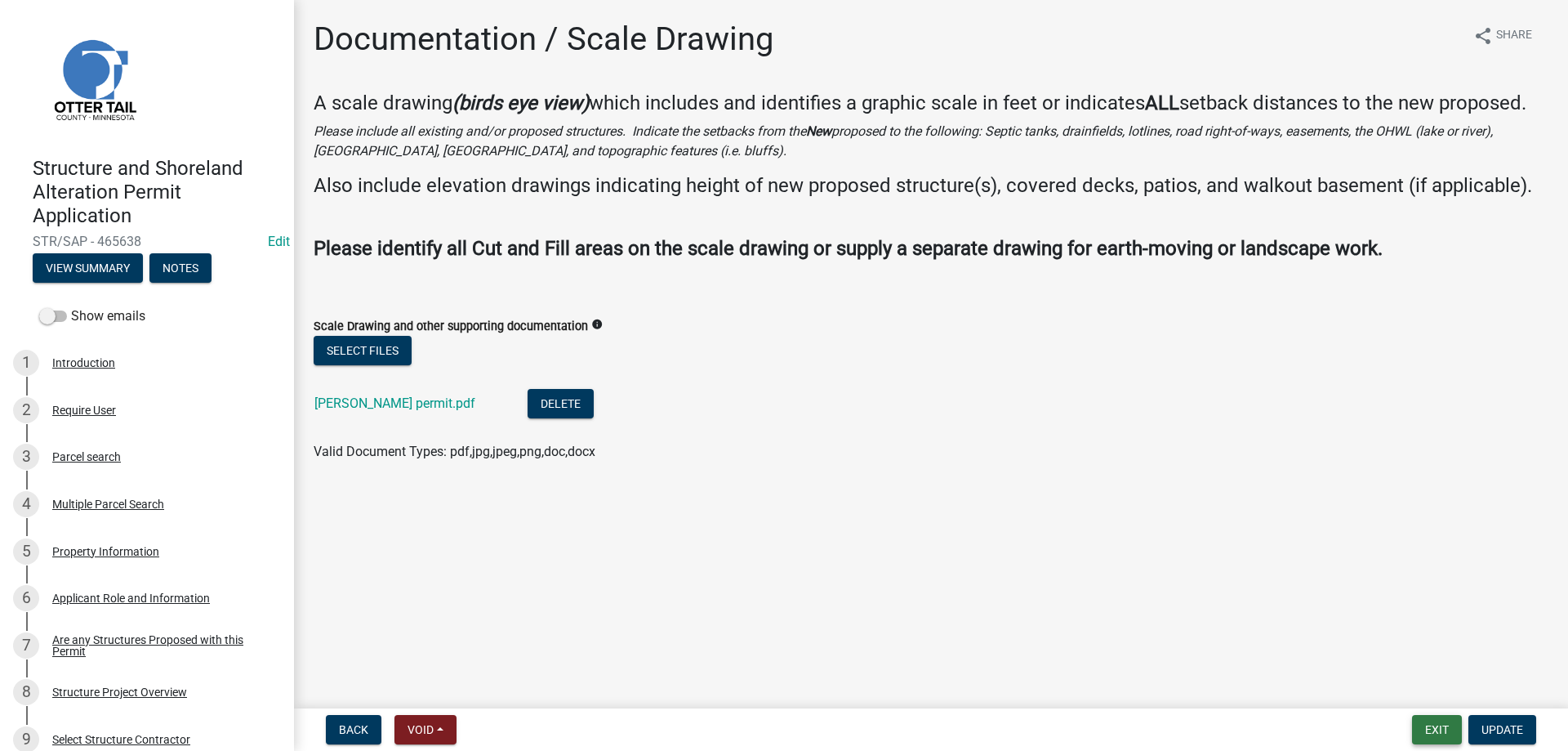
click at [1438, 726] on button "Exit" at bounding box center [1437, 729] width 50 height 29
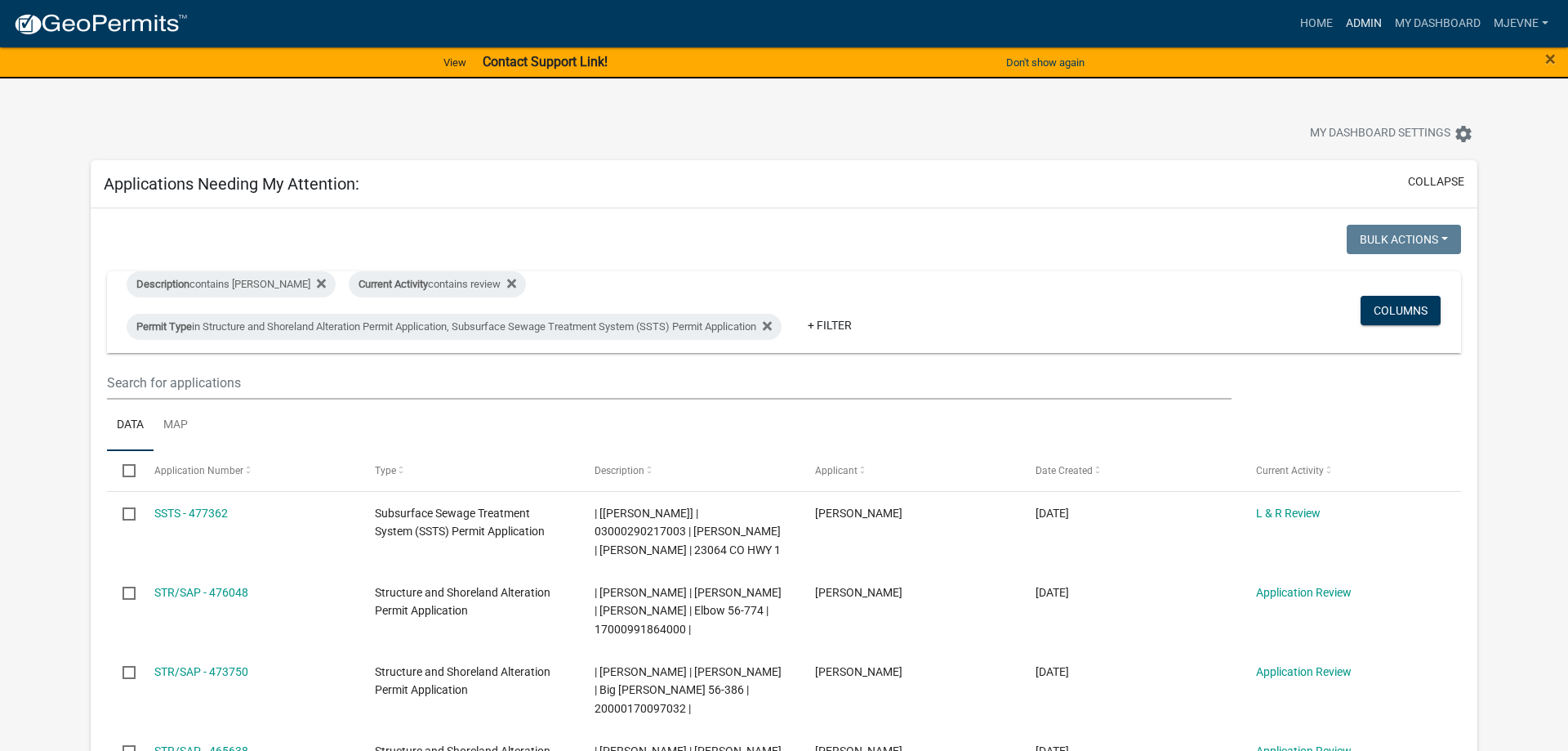
click at [1362, 16] on link "Admin" at bounding box center [1363, 23] width 49 height 31
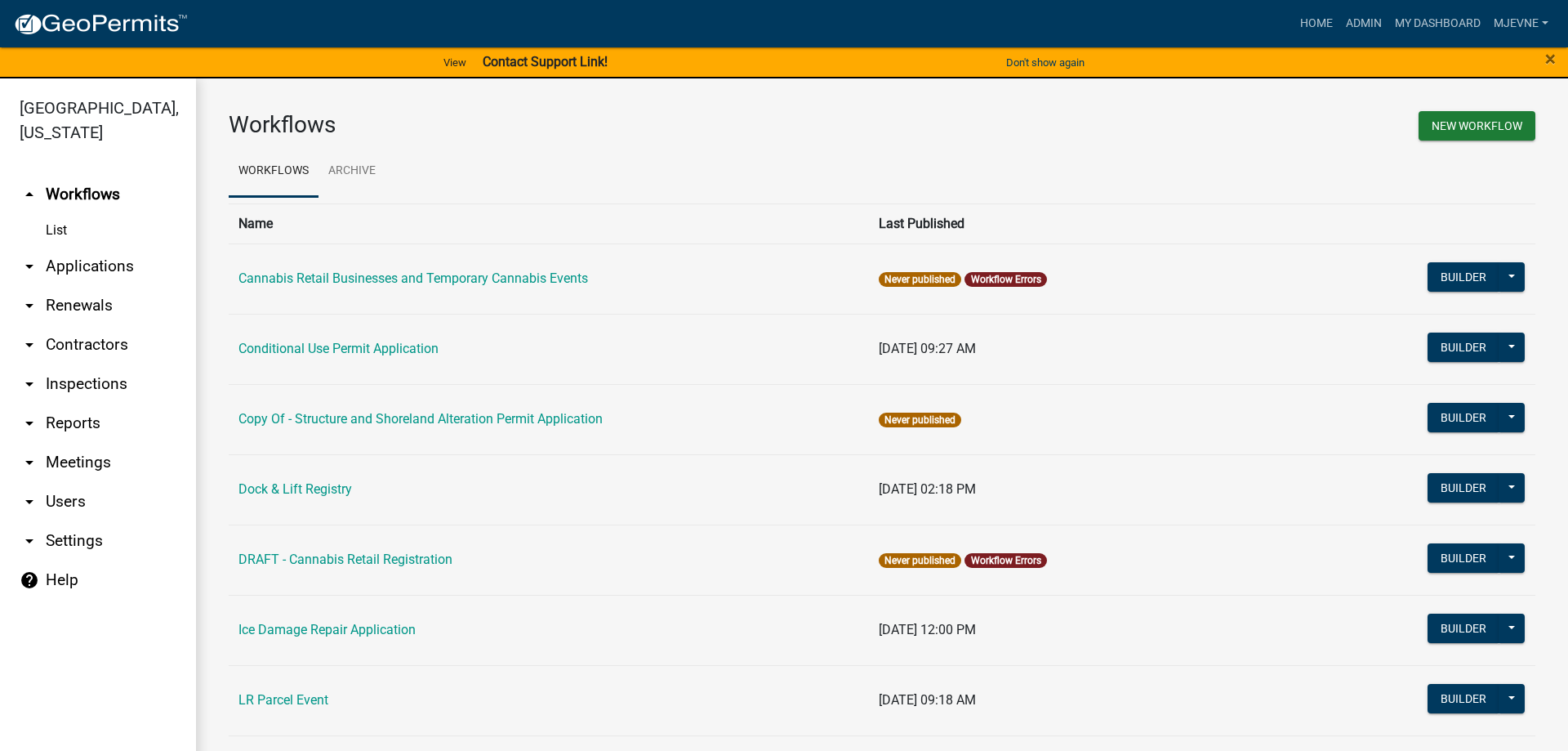
click at [83, 264] on link "arrow_drop_down Applications" at bounding box center [98, 266] width 196 height 39
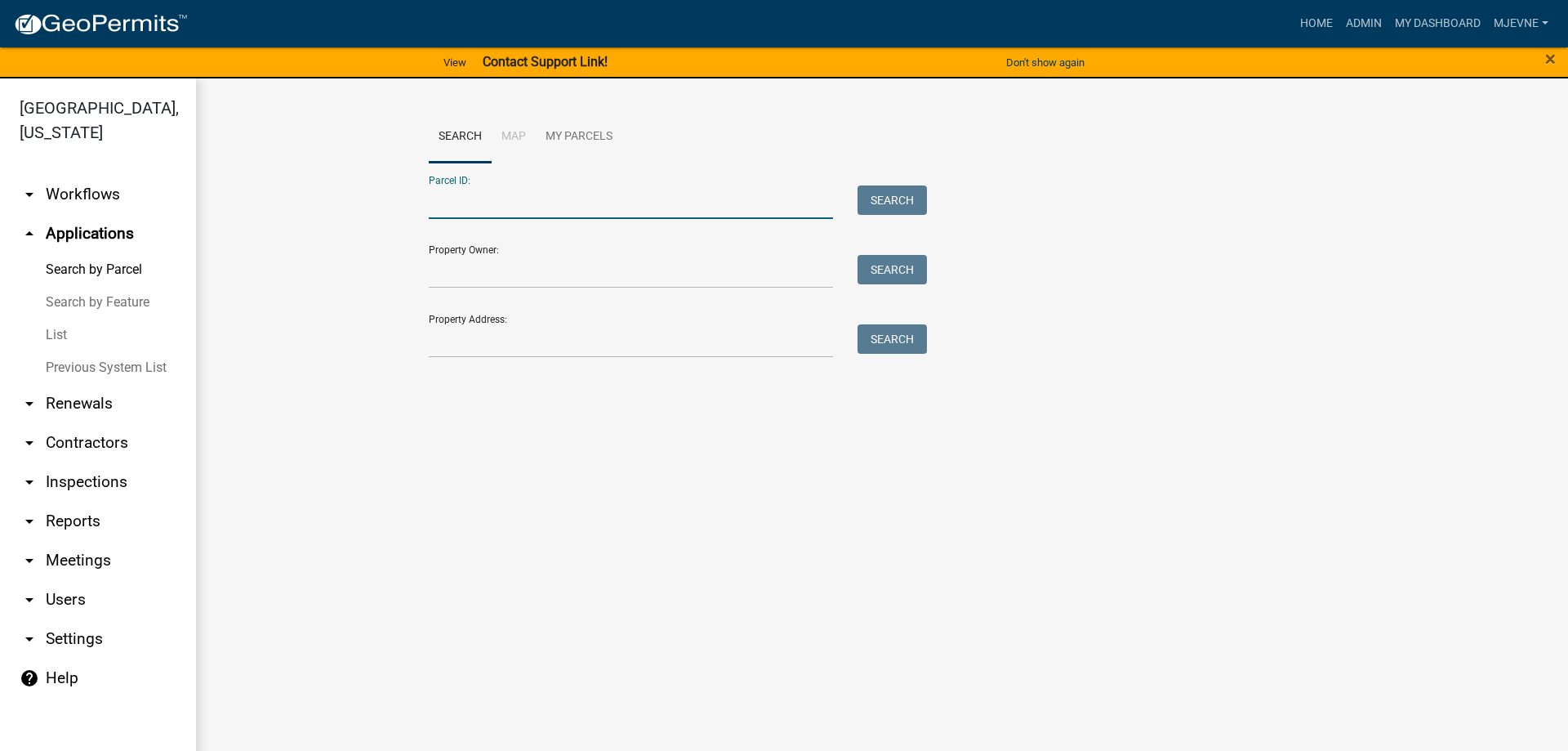
paste input "03000290217003"
type input "03000290217003"
click at [889, 203] on button "Search" at bounding box center [893, 200] width 70 height 29
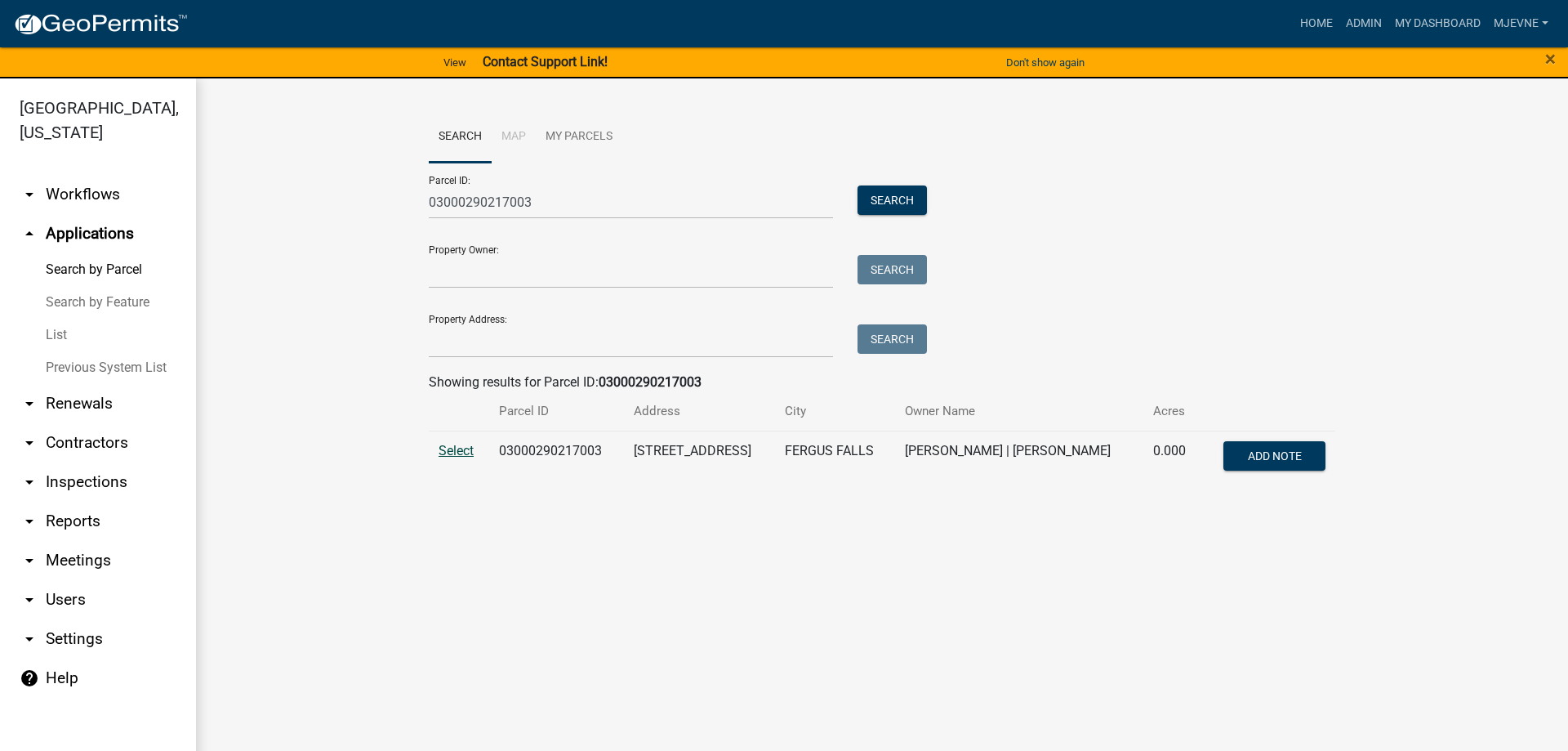
click at [458, 450] on span "Select" at bounding box center [456, 450] width 35 height 16
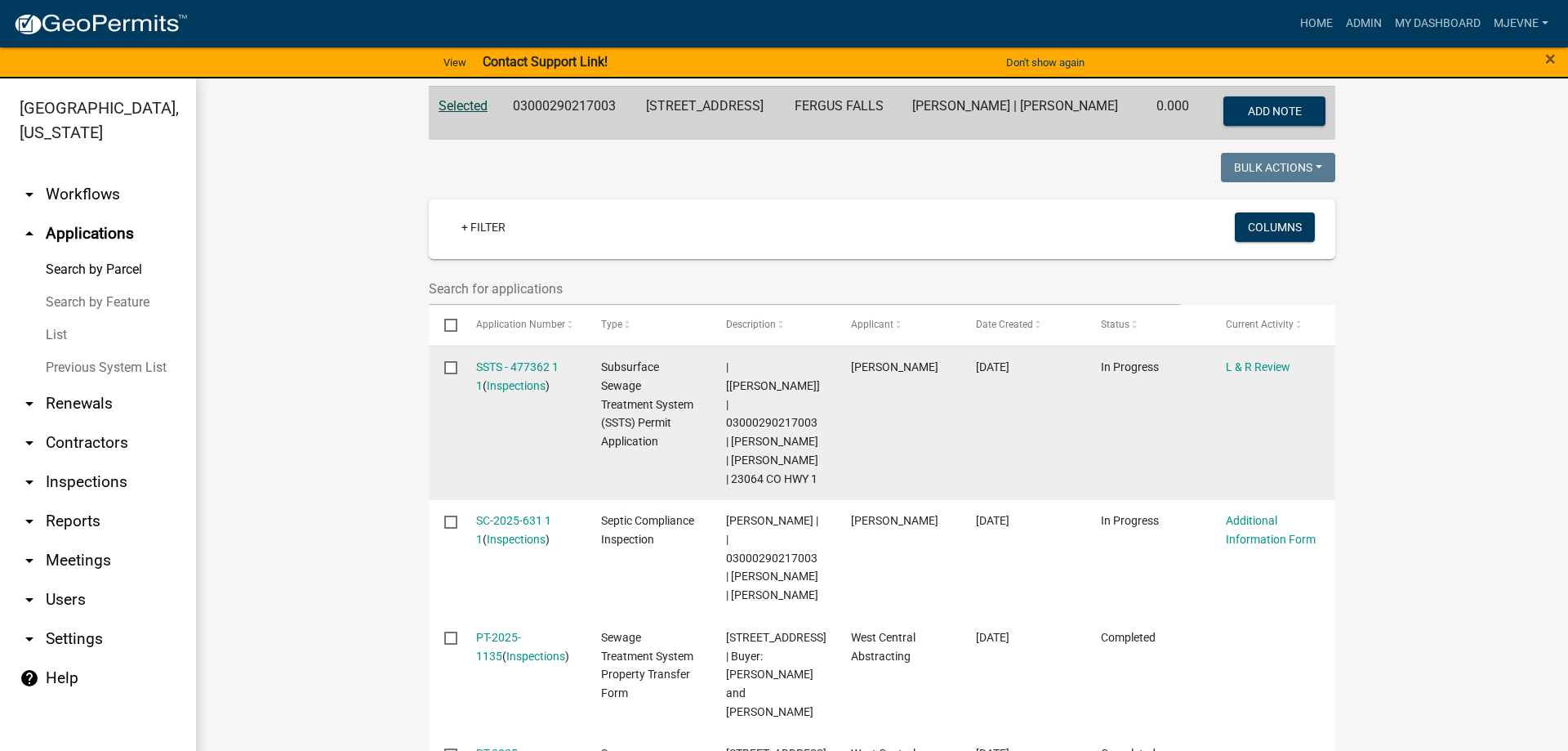
scroll to position [372, 0]
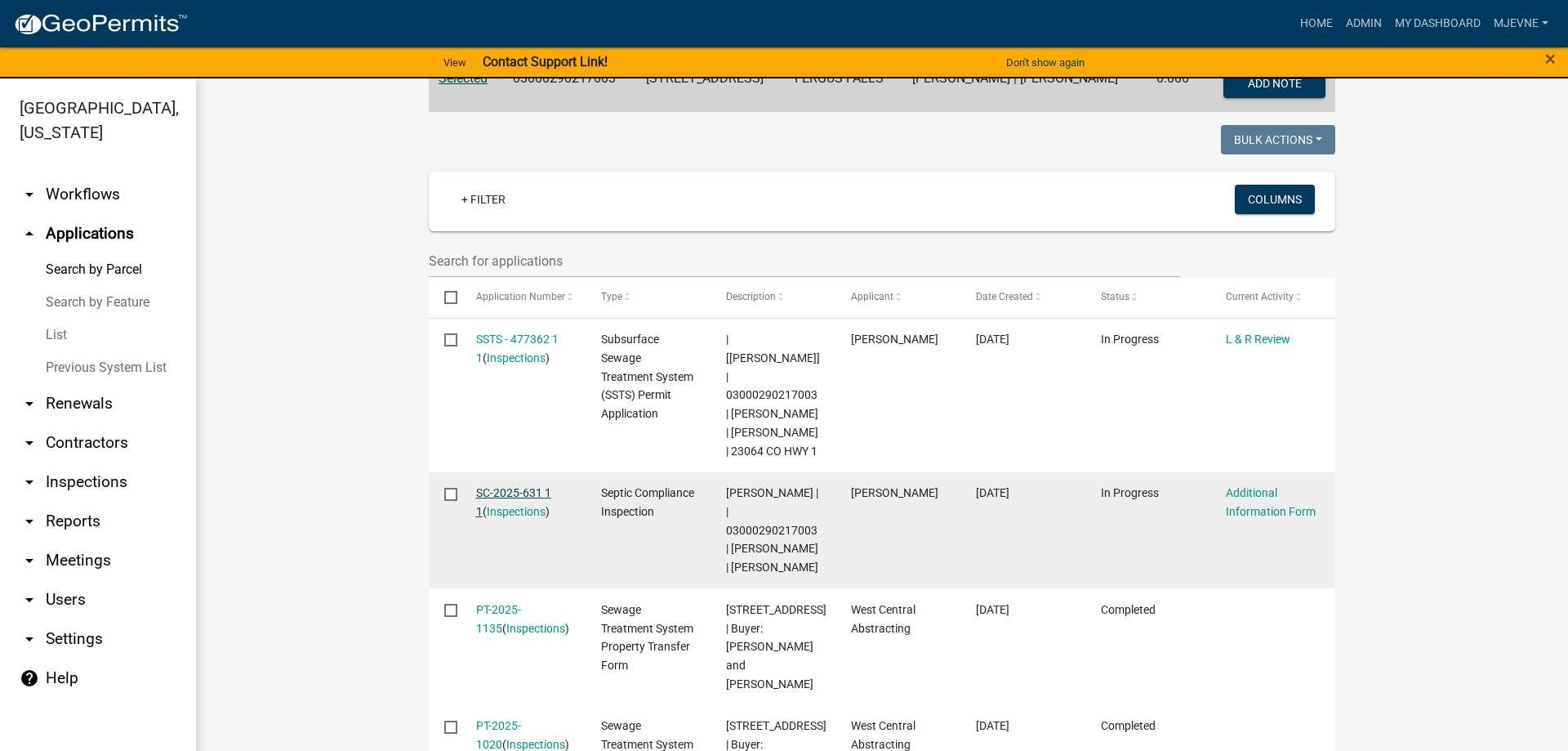
click at [511, 490] on link "SC-2025-631 1 1" at bounding box center [514, 501] width 75 height 31
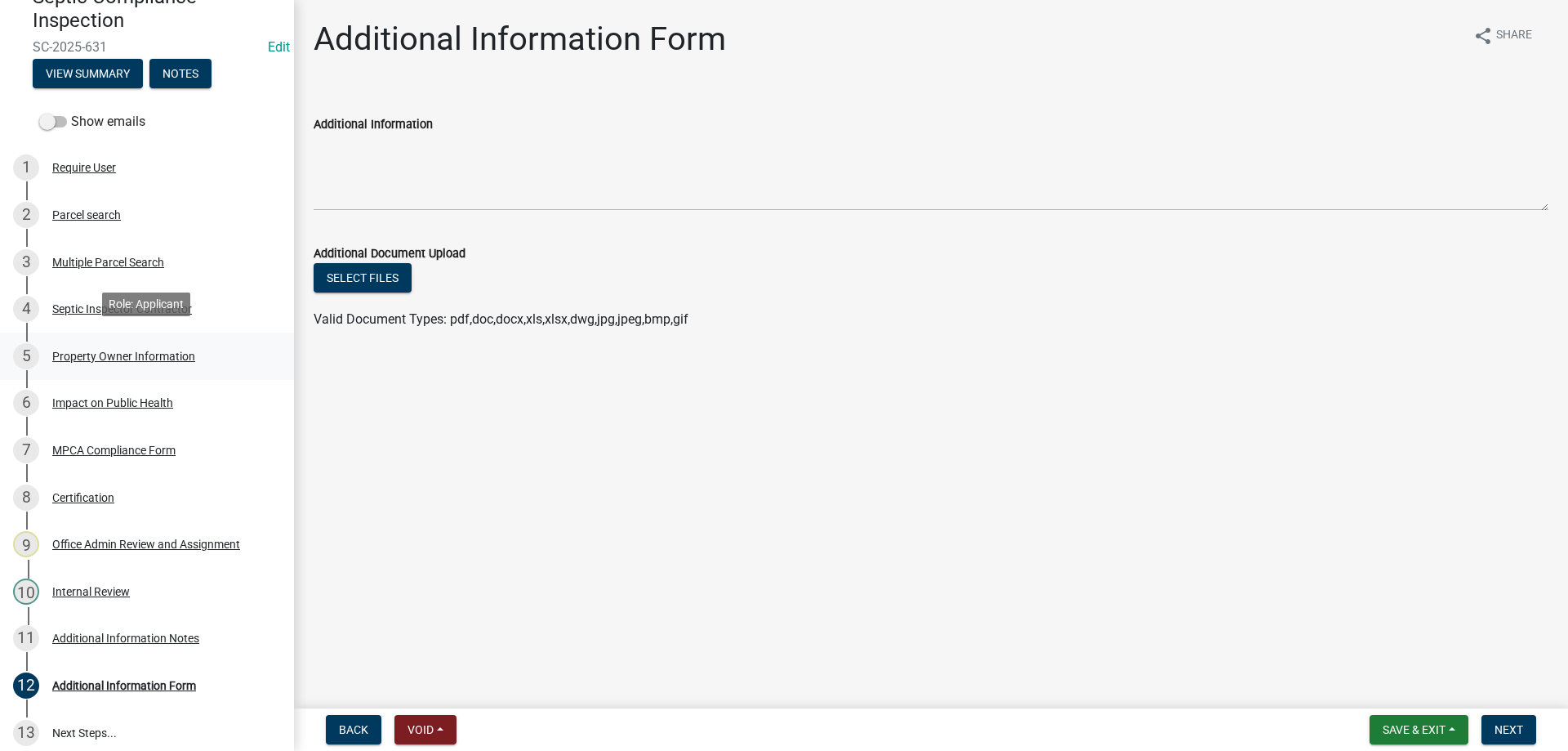
scroll to position [183, 0]
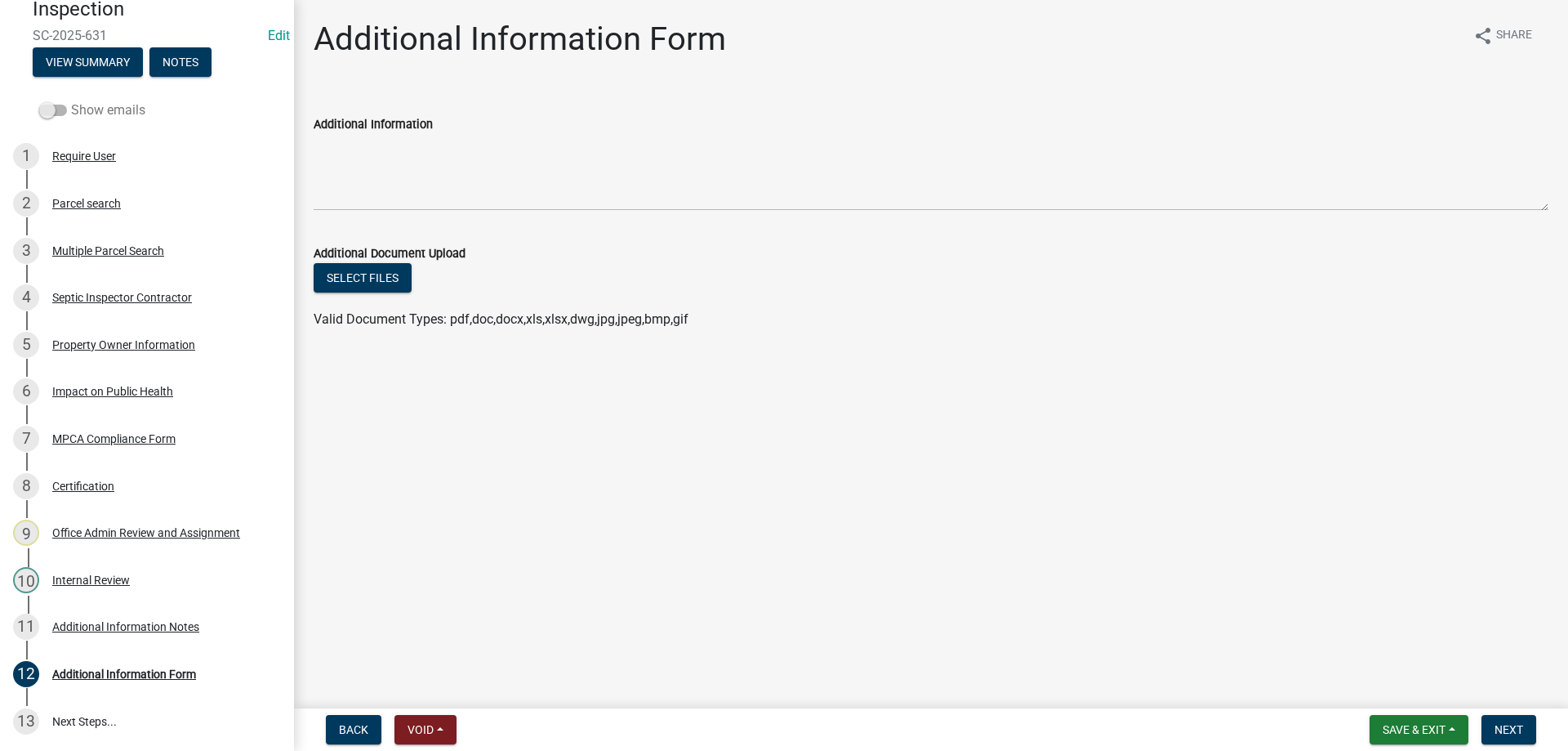
click at [60, 110] on span at bounding box center [53, 110] width 28 height 12
click at [71, 100] on input "Show emails" at bounding box center [71, 100] width 0 height 0
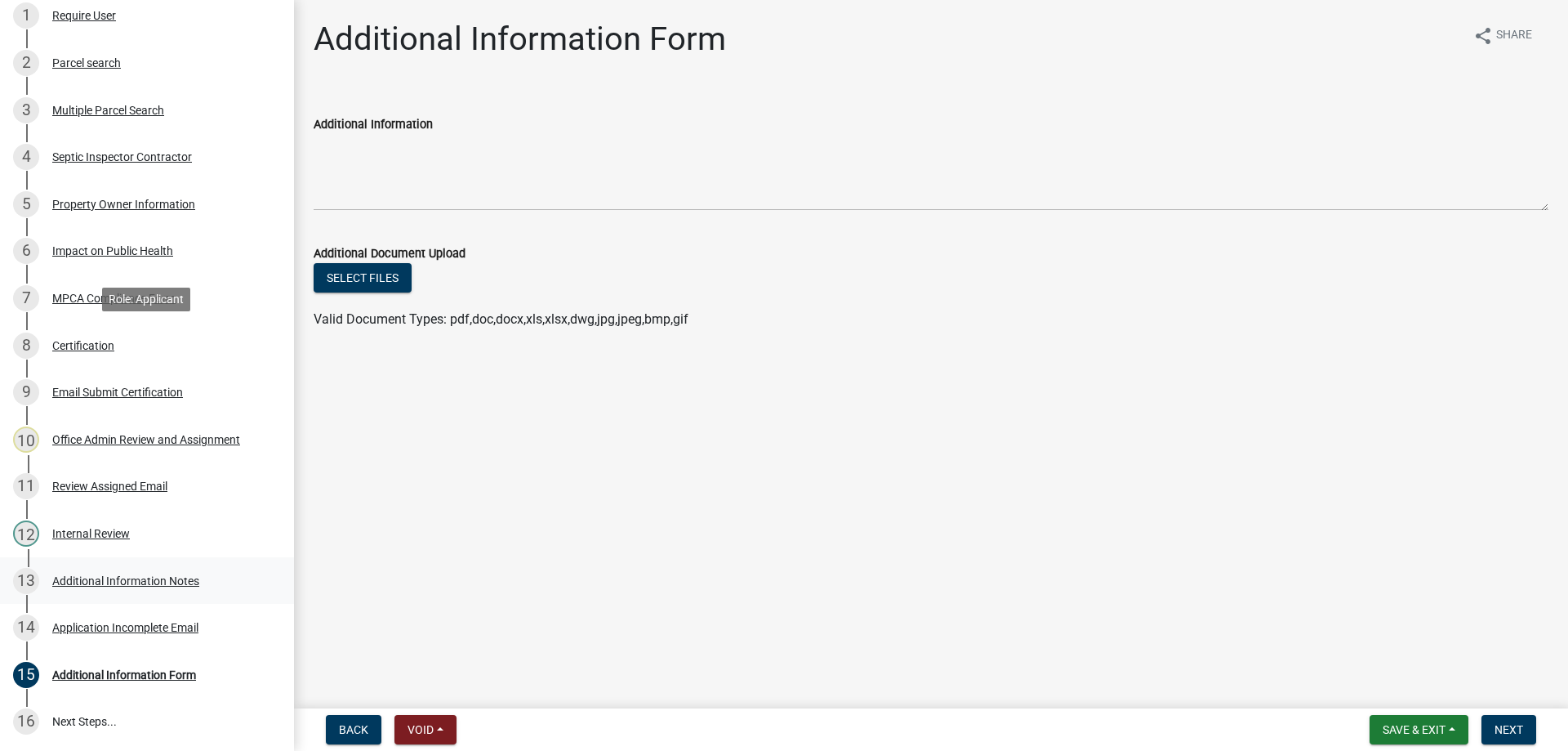
scroll to position [324, 0]
click at [129, 583] on div "Additional Information Notes" at bounding box center [125, 580] width 147 height 12
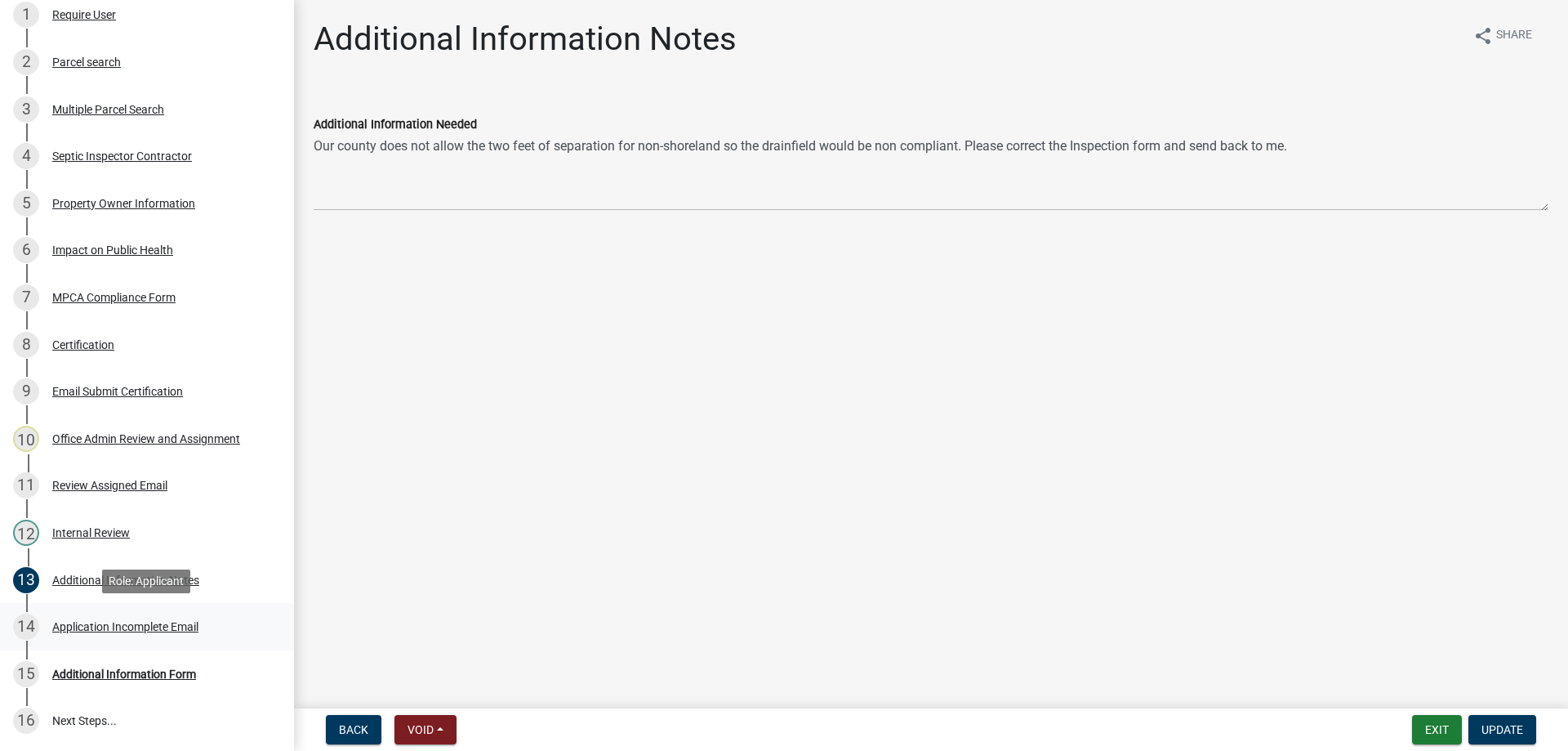
click at [109, 625] on div "Application Incomplete Email" at bounding box center [125, 627] width 146 height 12
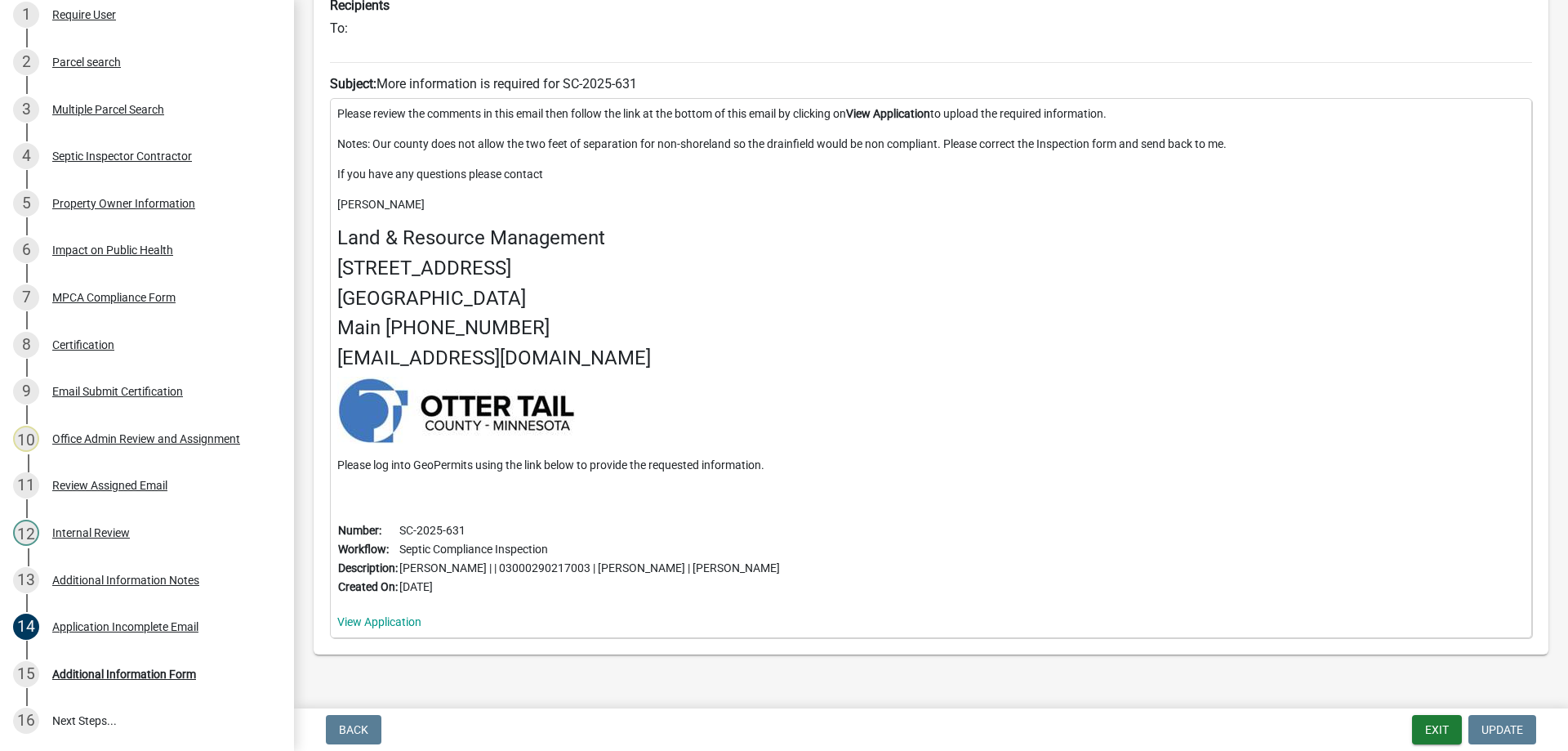
scroll to position [283, 0]
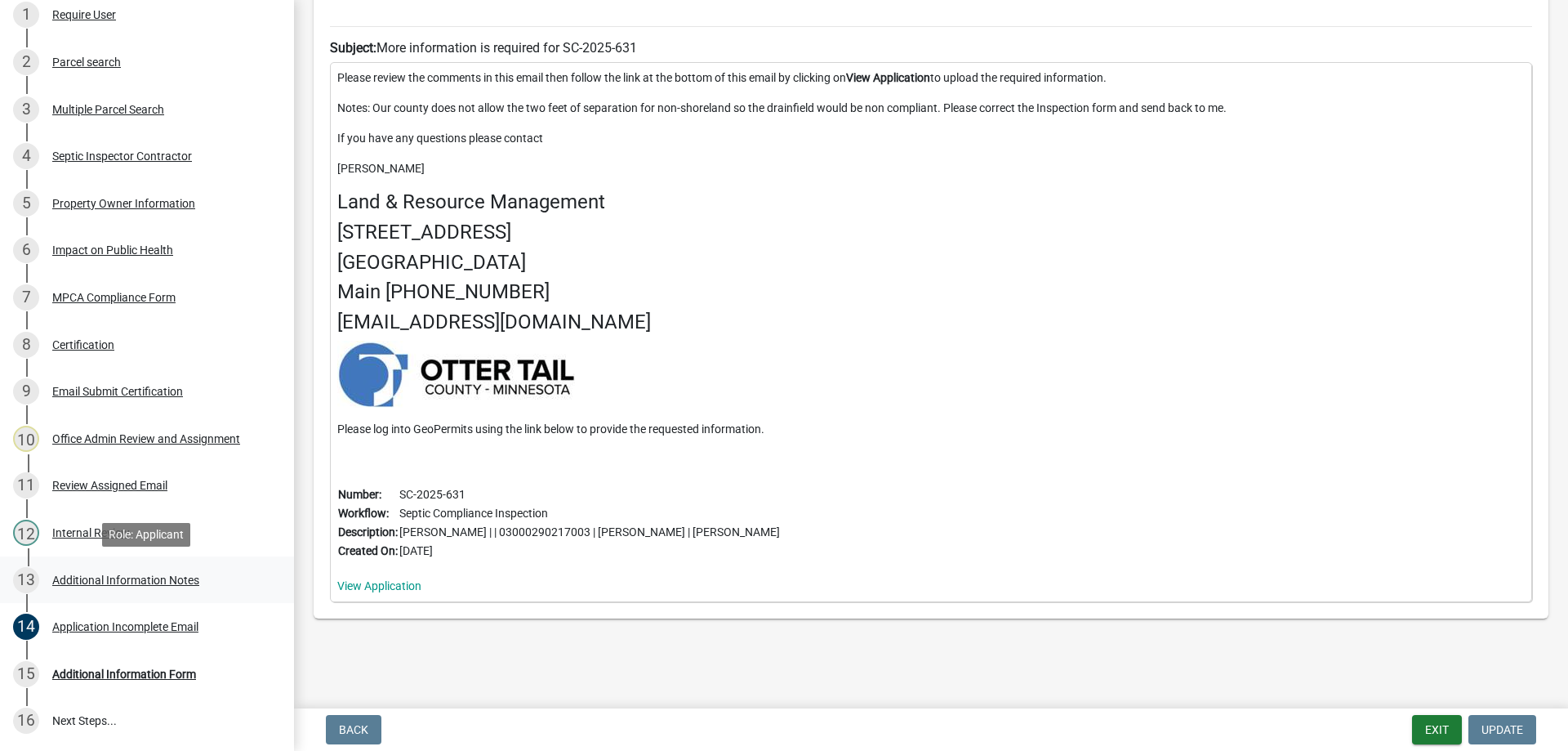
click at [85, 577] on div "Additional Information Notes" at bounding box center [125, 580] width 147 height 12
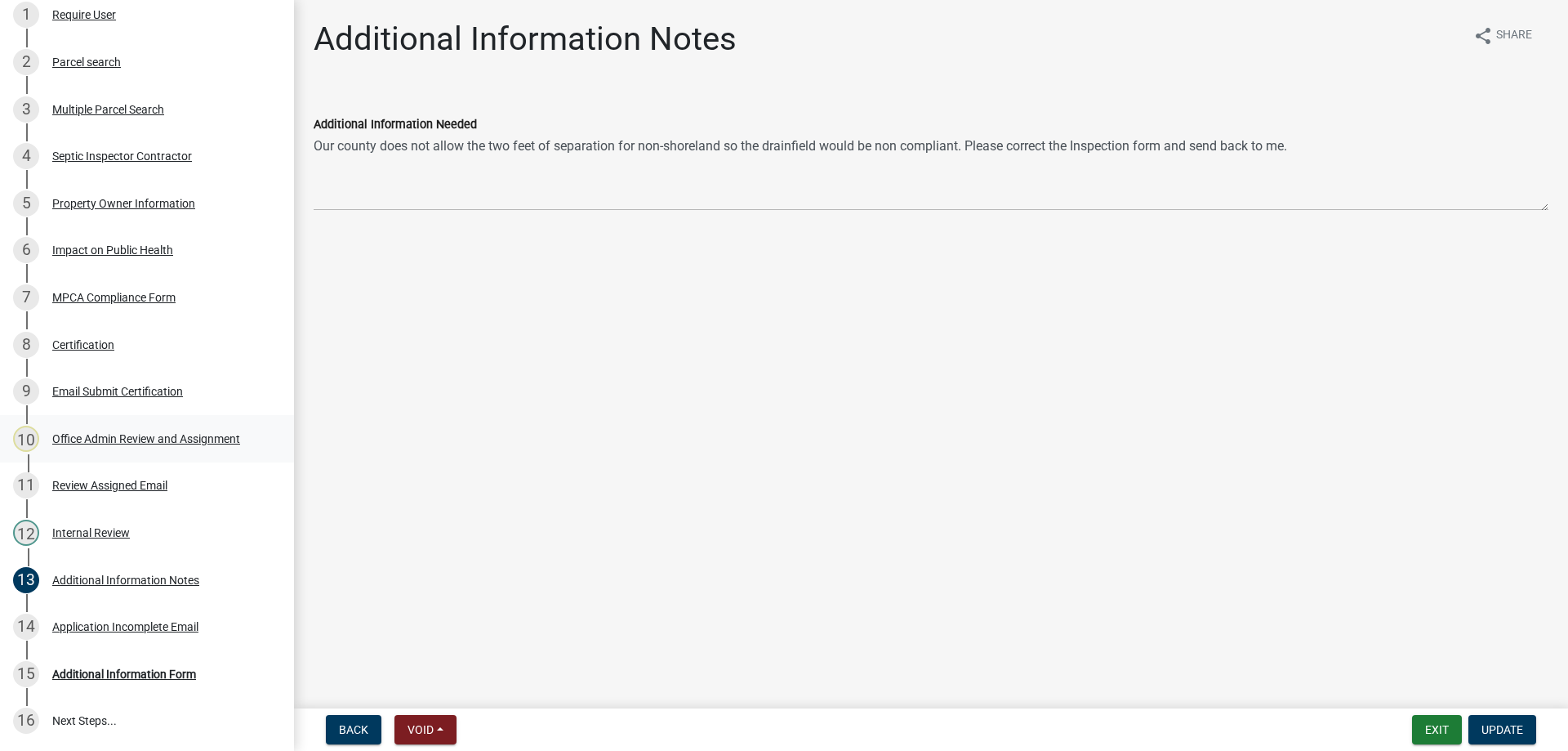
click at [143, 434] on div "Office Admin Review and Assignment" at bounding box center [146, 438] width 188 height 12
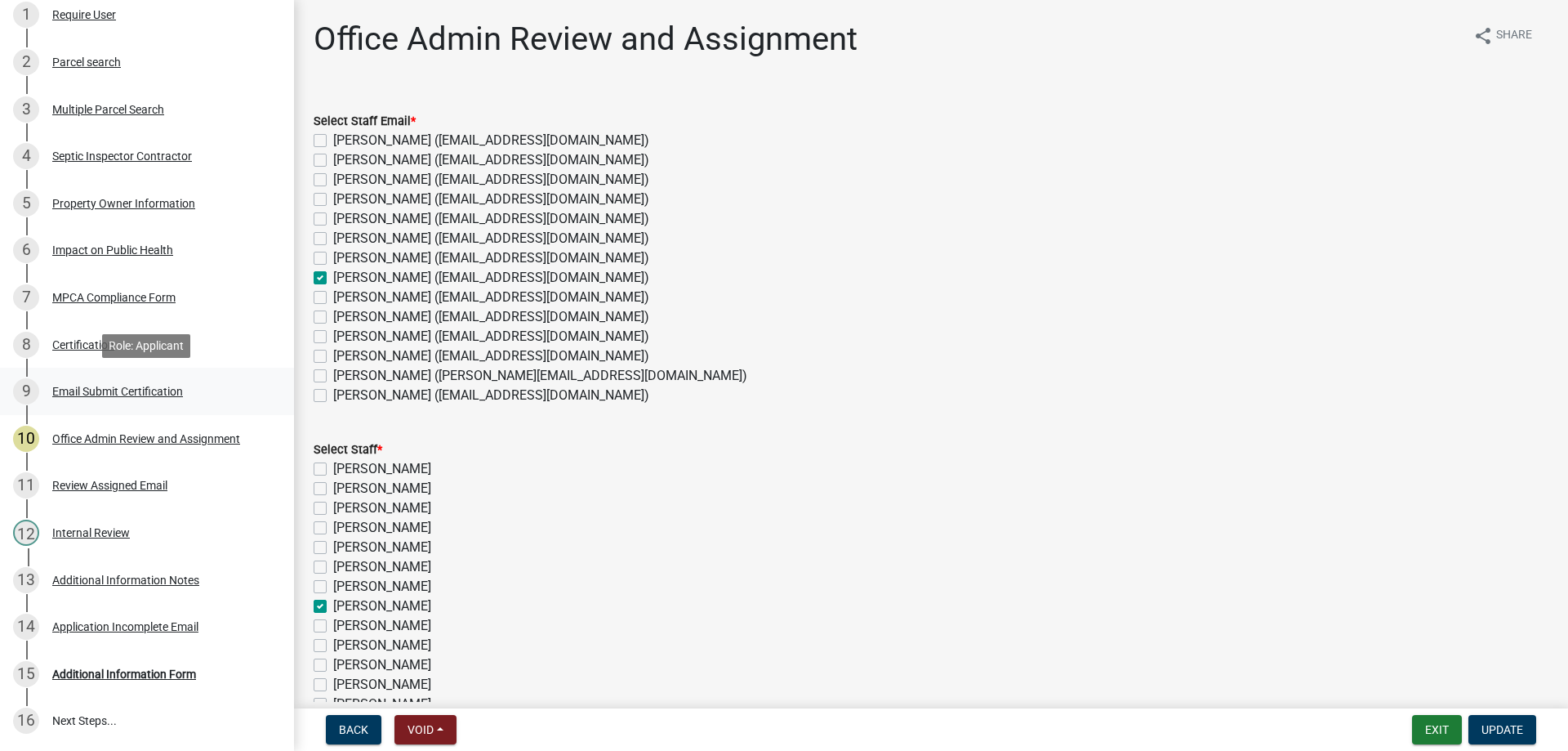
click at [140, 394] on div "Email Submit Certification" at bounding box center [118, 391] width 131 height 12
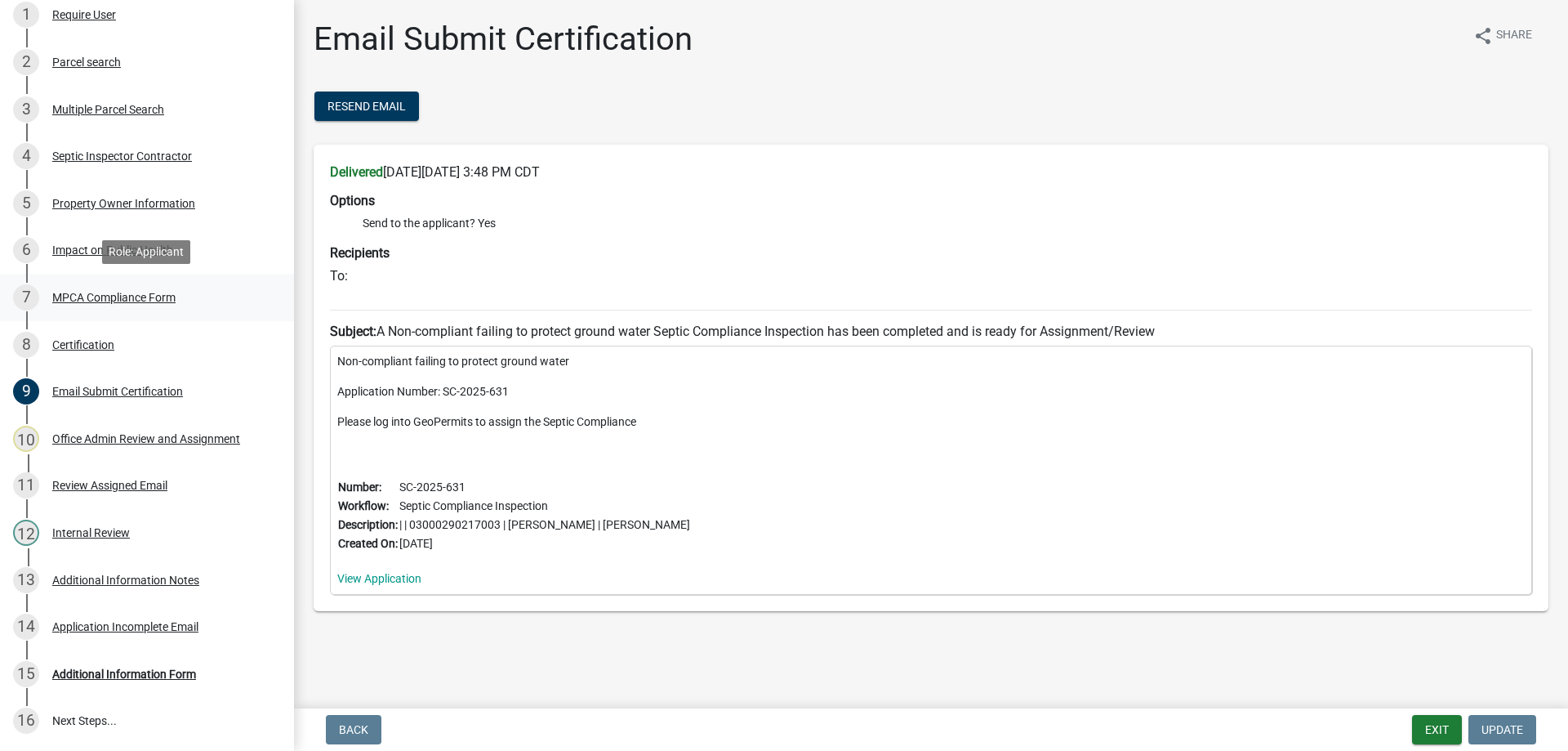
click at [119, 296] on div "MPCA Compliance Form" at bounding box center [114, 298] width 123 height 12
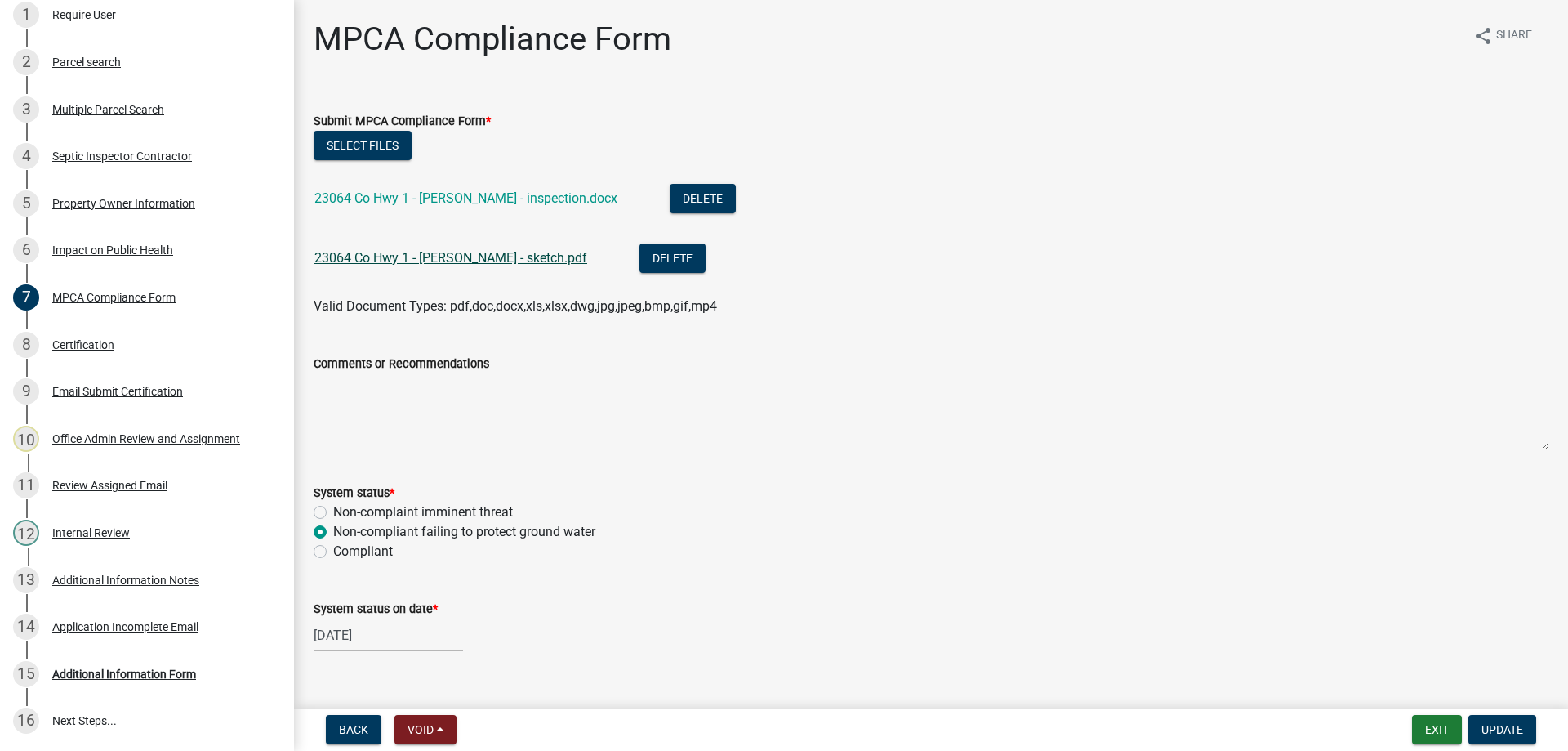
click at [438, 258] on link "23064 Co Hwy 1 - [PERSON_NAME] - sketch.pdf" at bounding box center [450, 258] width 273 height 16
click at [443, 201] on link "23064 Co Hwy 1 - [PERSON_NAME] - inspection.docx" at bounding box center [466, 198] width 303 height 16
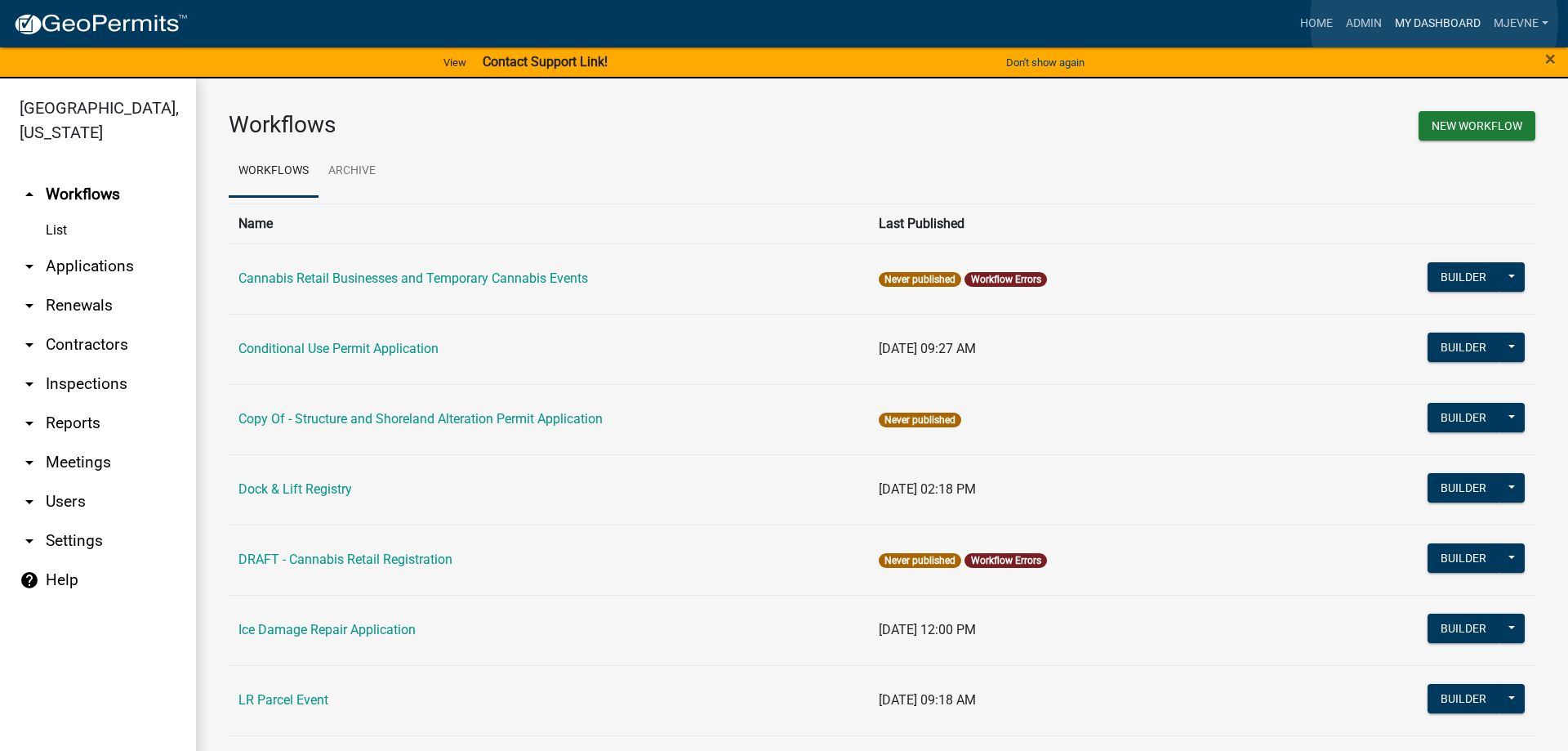
click at [1434, 22] on link "My Dashboard" at bounding box center [1437, 23] width 99 height 31
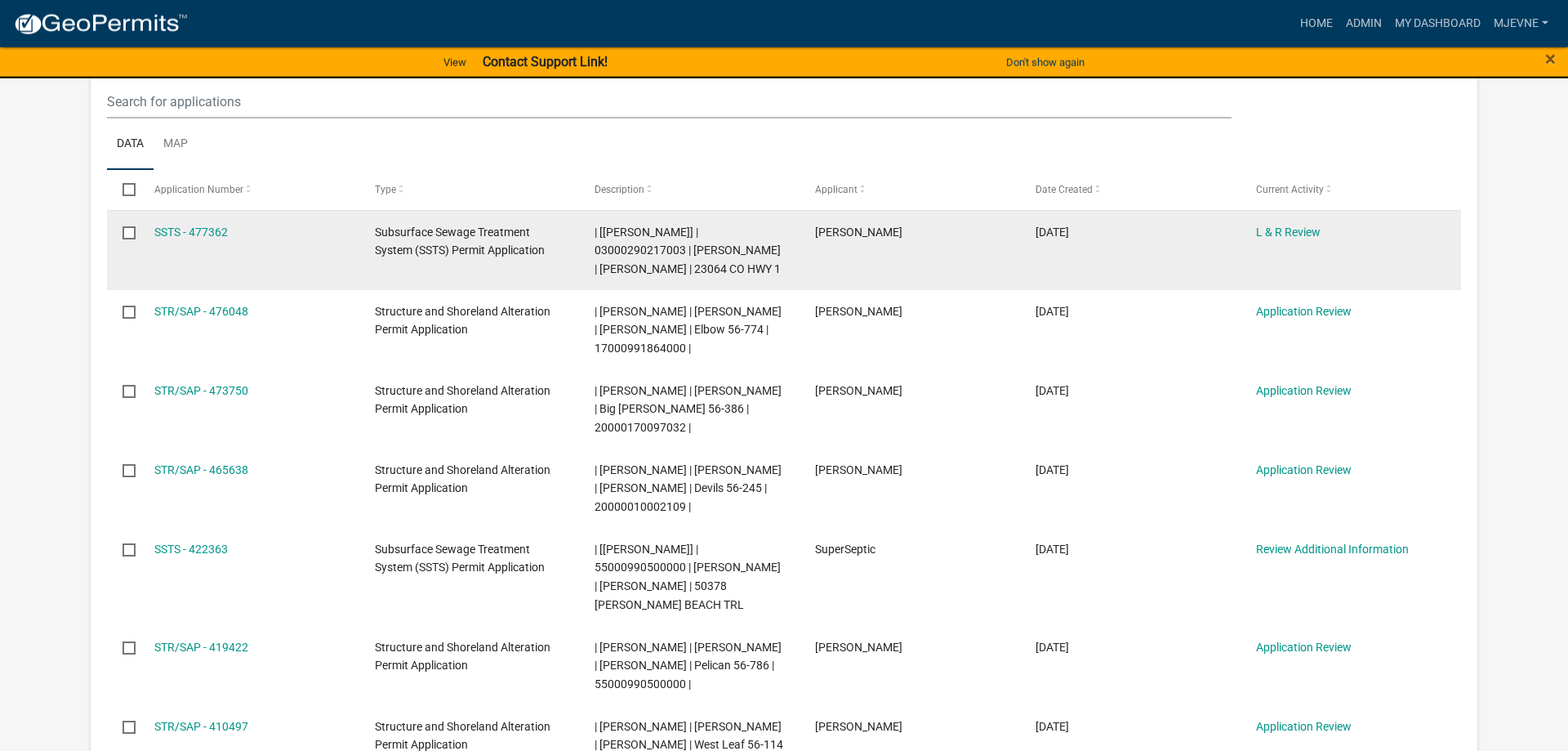
scroll to position [333, 0]
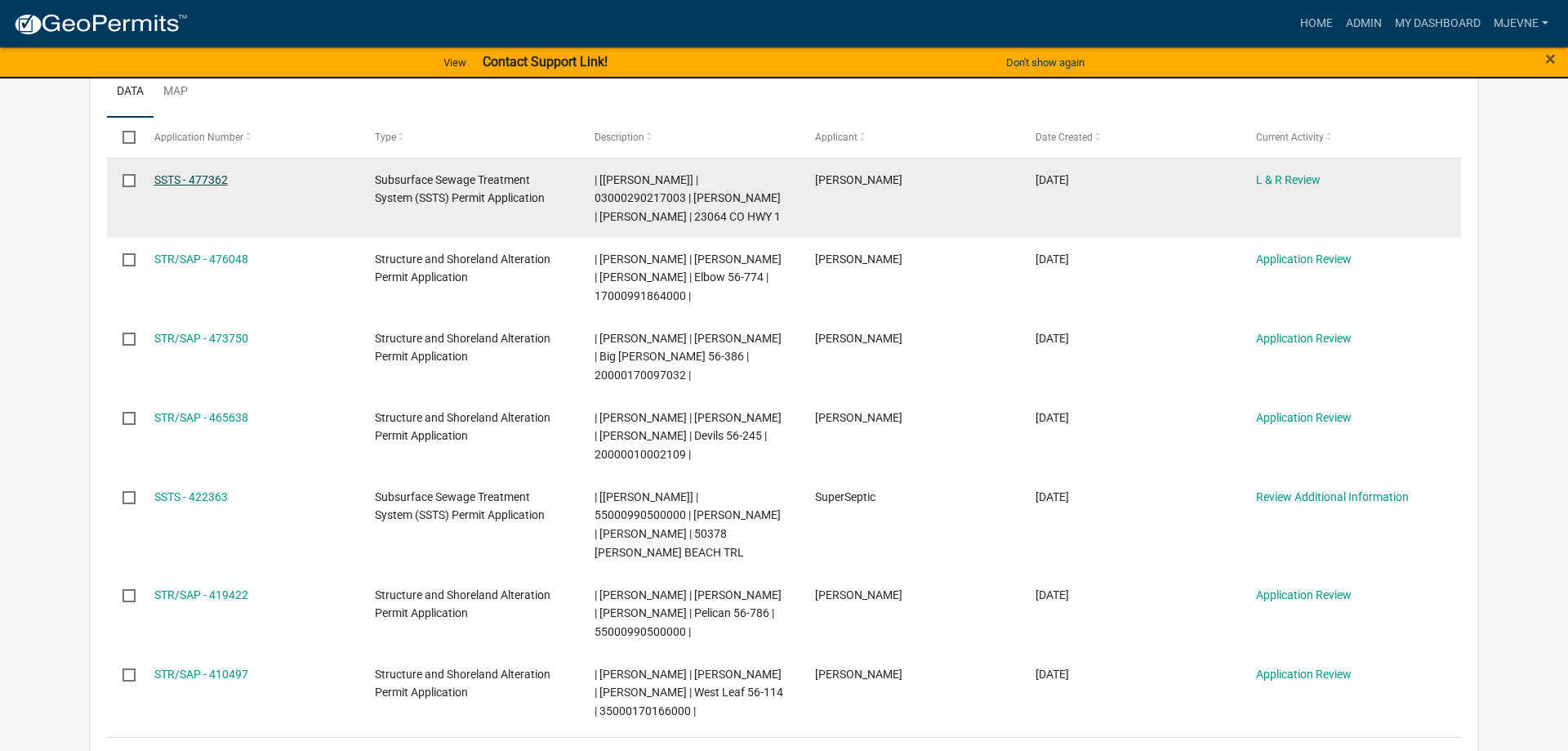
click at [199, 177] on link "SSTS - 477362" at bounding box center [191, 180] width 74 height 13
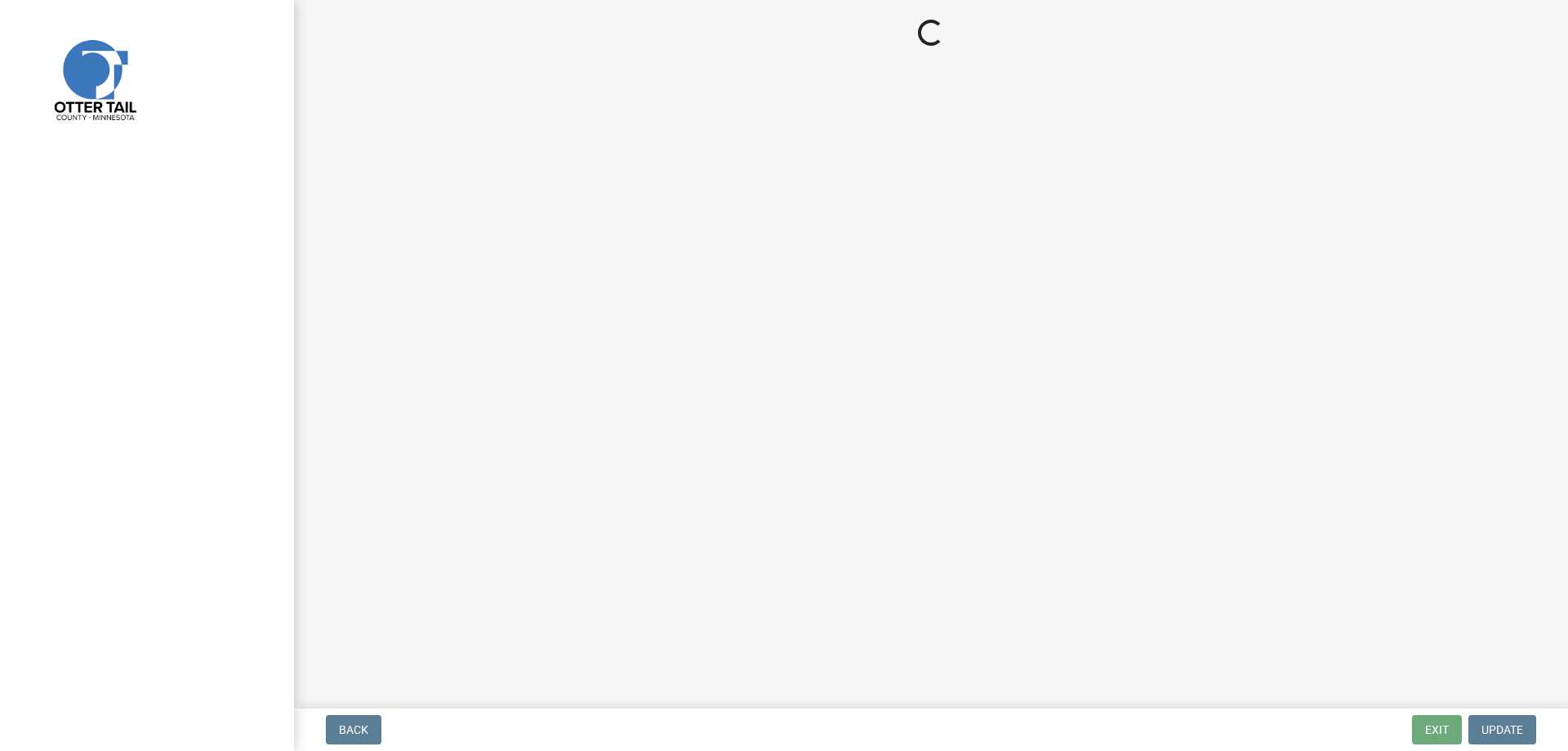
select select "34228cc3-780d-4331-b1d3-92b61ef2737b"
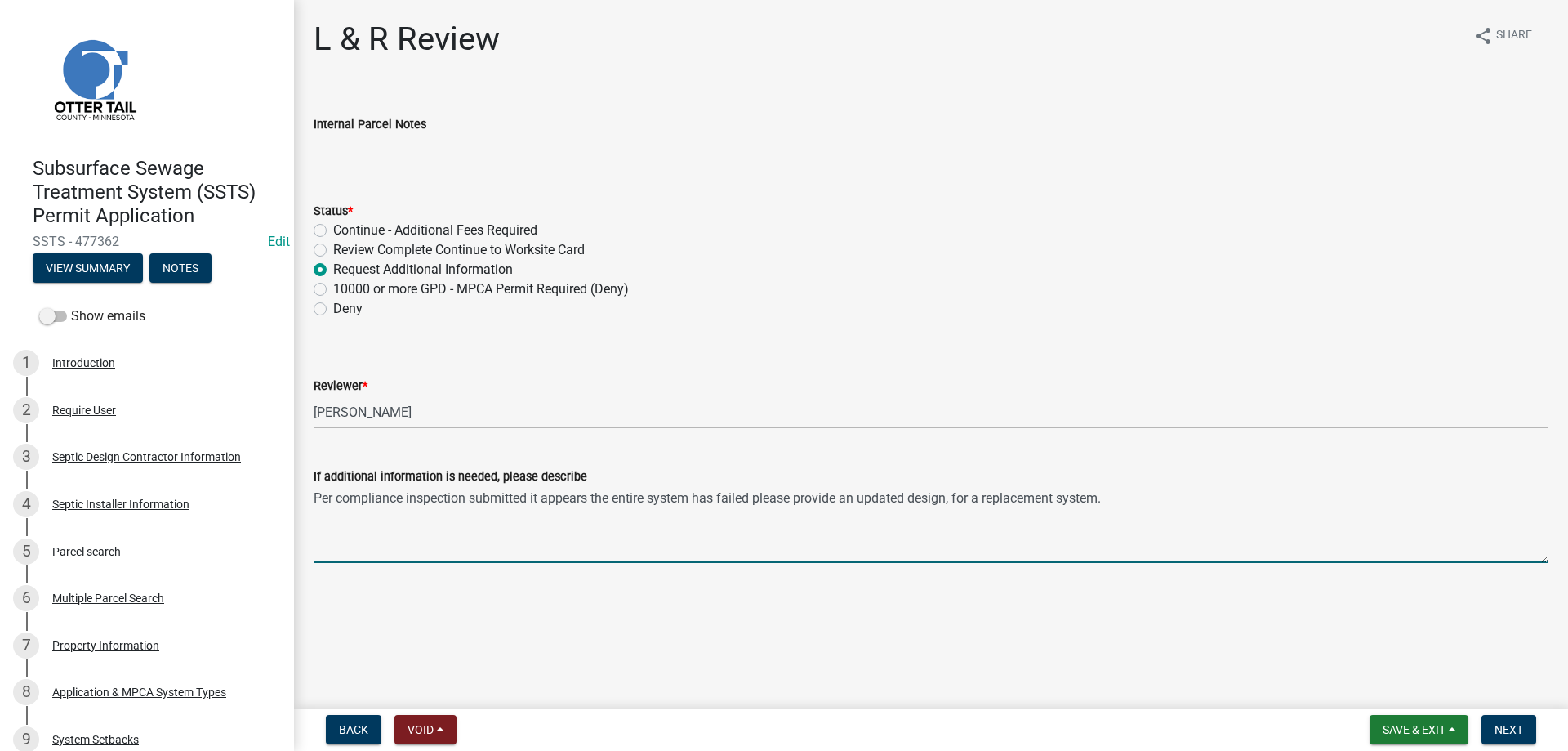
click at [1119, 496] on textarea "Per compliance inspection submitted it appears the entire system has failed ple…" at bounding box center [931, 524] width 1235 height 77
click at [1116, 498] on textarea "Per compliance inspection submitted it appears the entire system has failed ple…" at bounding box center [931, 524] width 1235 height 77
click at [662, 519] on textarea "Per compliance inspection submitted it appears the entire system has failed ple…" at bounding box center [931, 524] width 1235 height 77
click at [1116, 497] on textarea "Per compliance inspection submitted it appears the entire system has failed ple…" at bounding box center [931, 524] width 1235 height 77
click at [781, 535] on textarea "Per compliance inspection submitted it appears the entire system has failed ple…" at bounding box center [931, 524] width 1235 height 77
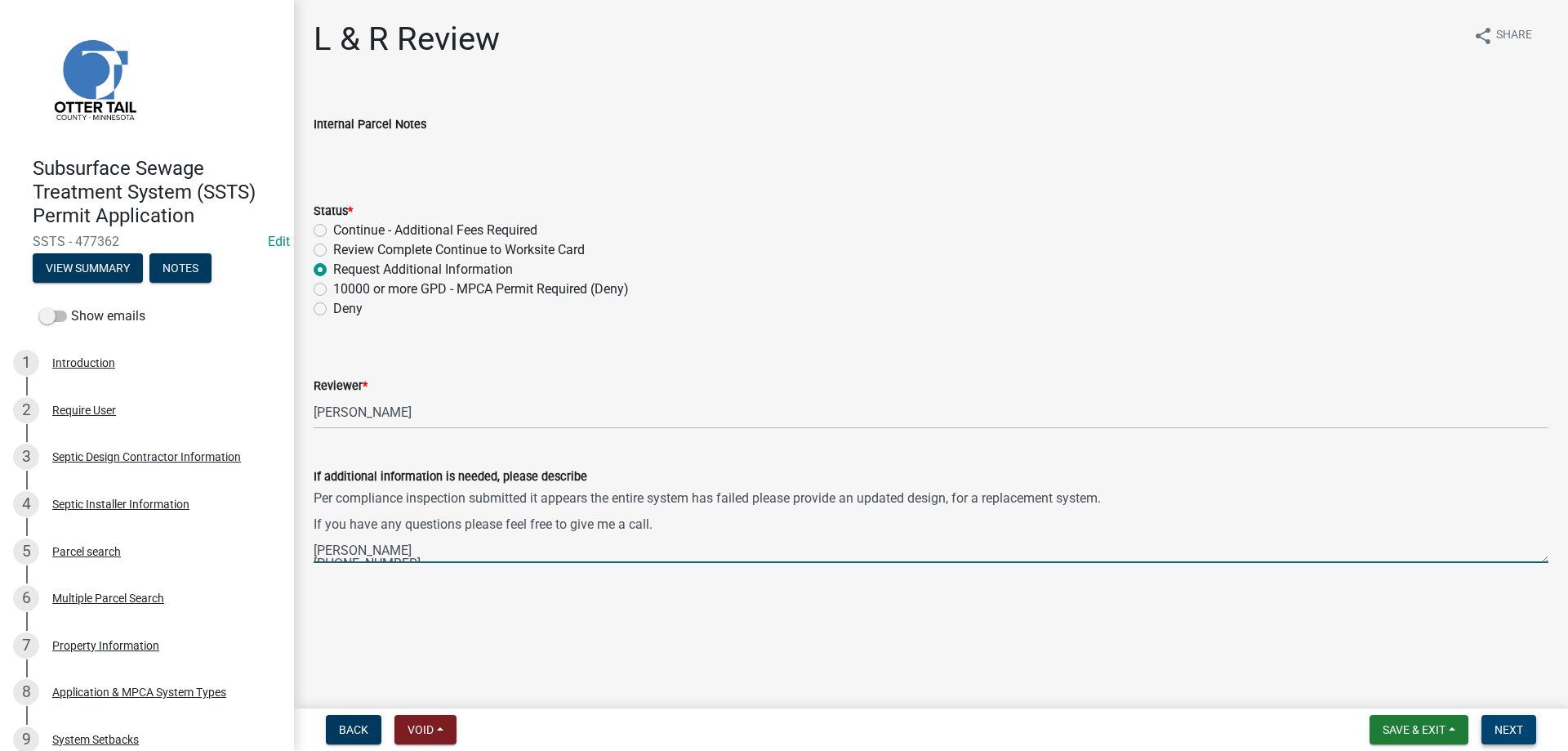
type textarea "Per compliance inspection submitted it appears the entire system has failed ple…"
click at [1514, 728] on span "Next" at bounding box center [1508, 729] width 28 height 13
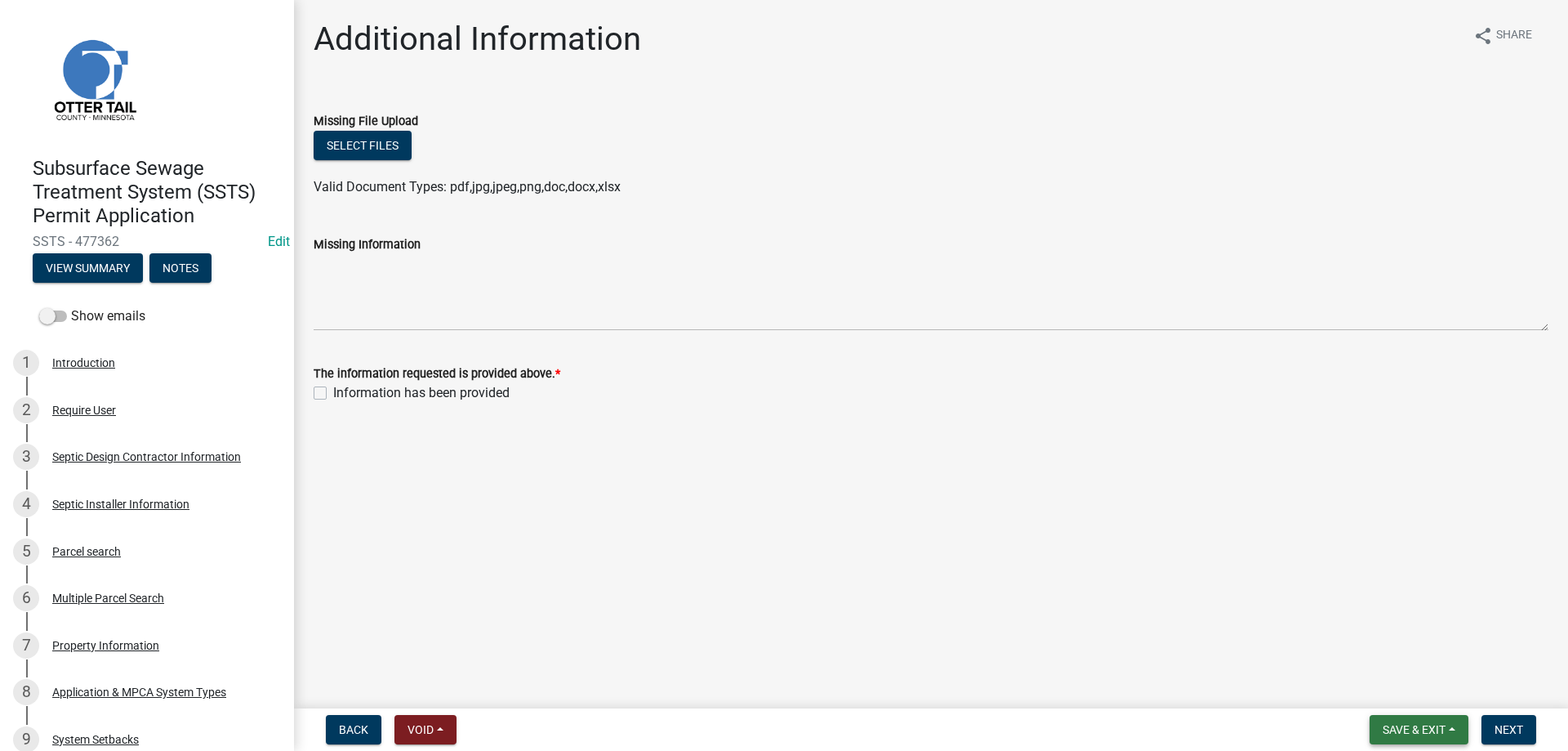
click at [1409, 722] on button "Save & Exit" at bounding box center [1419, 729] width 99 height 29
click at [1380, 682] on button "Save & Exit" at bounding box center [1403, 686] width 131 height 39
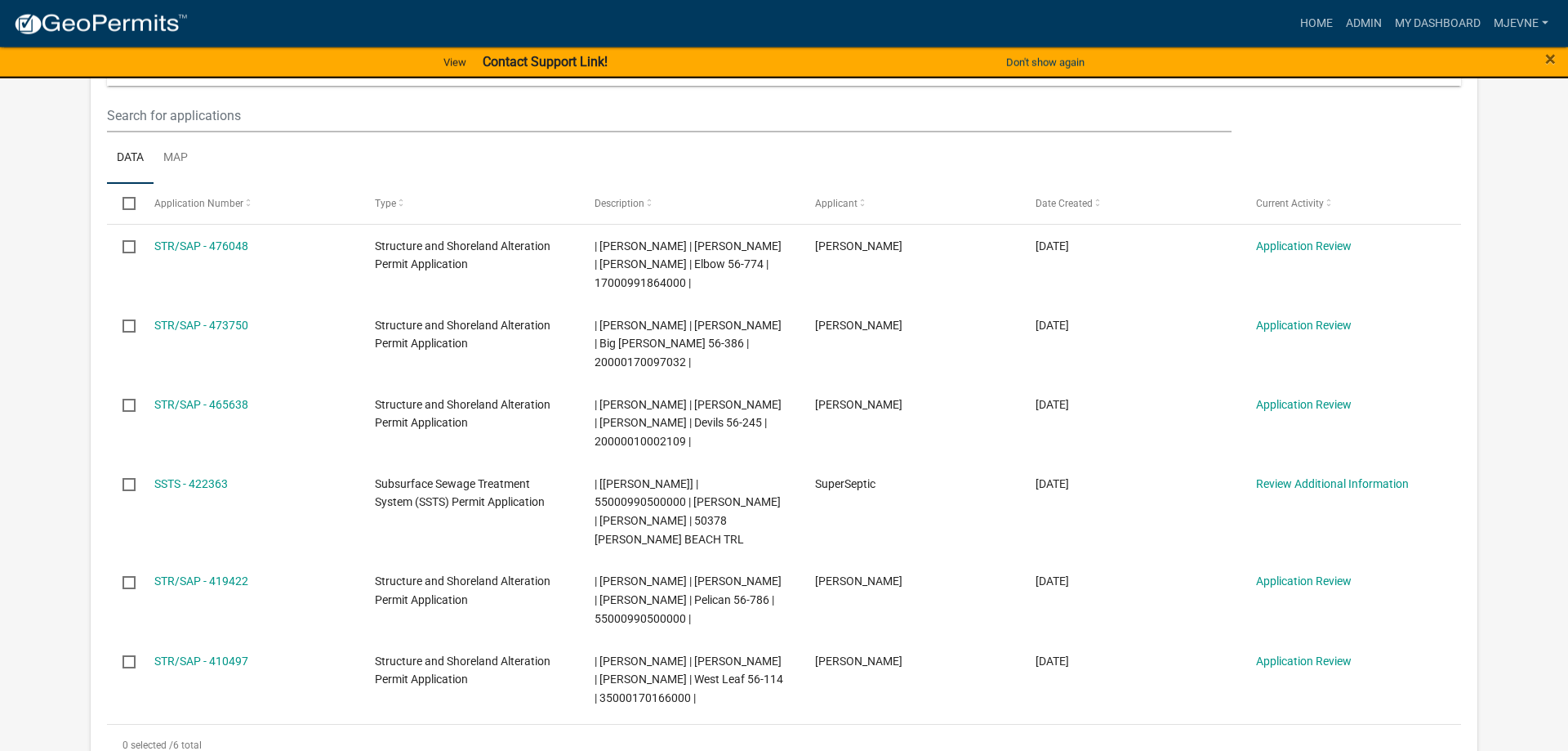
scroll to position [250, 0]
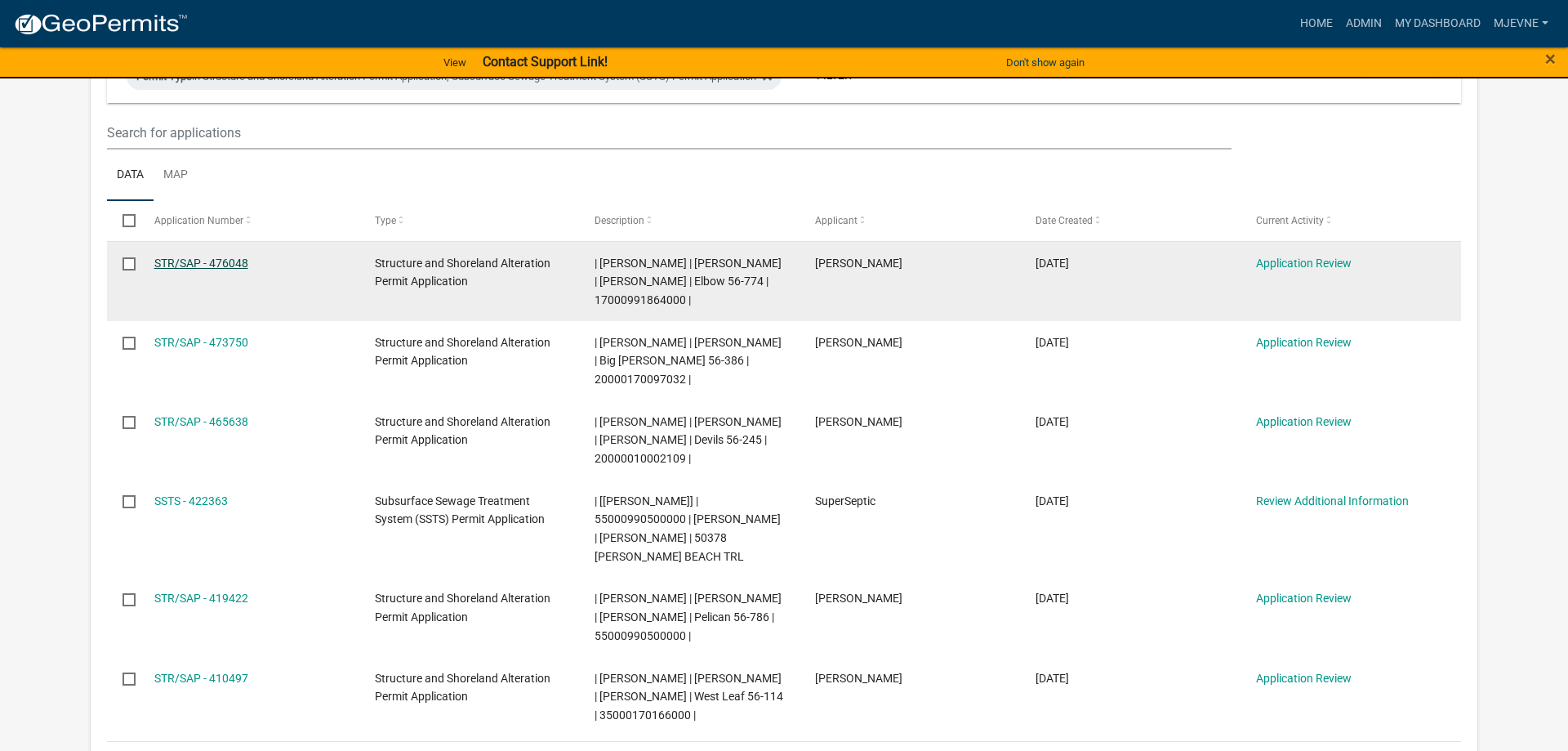
click at [222, 260] on link "STR/SAP - 476048" at bounding box center [201, 263] width 94 height 13
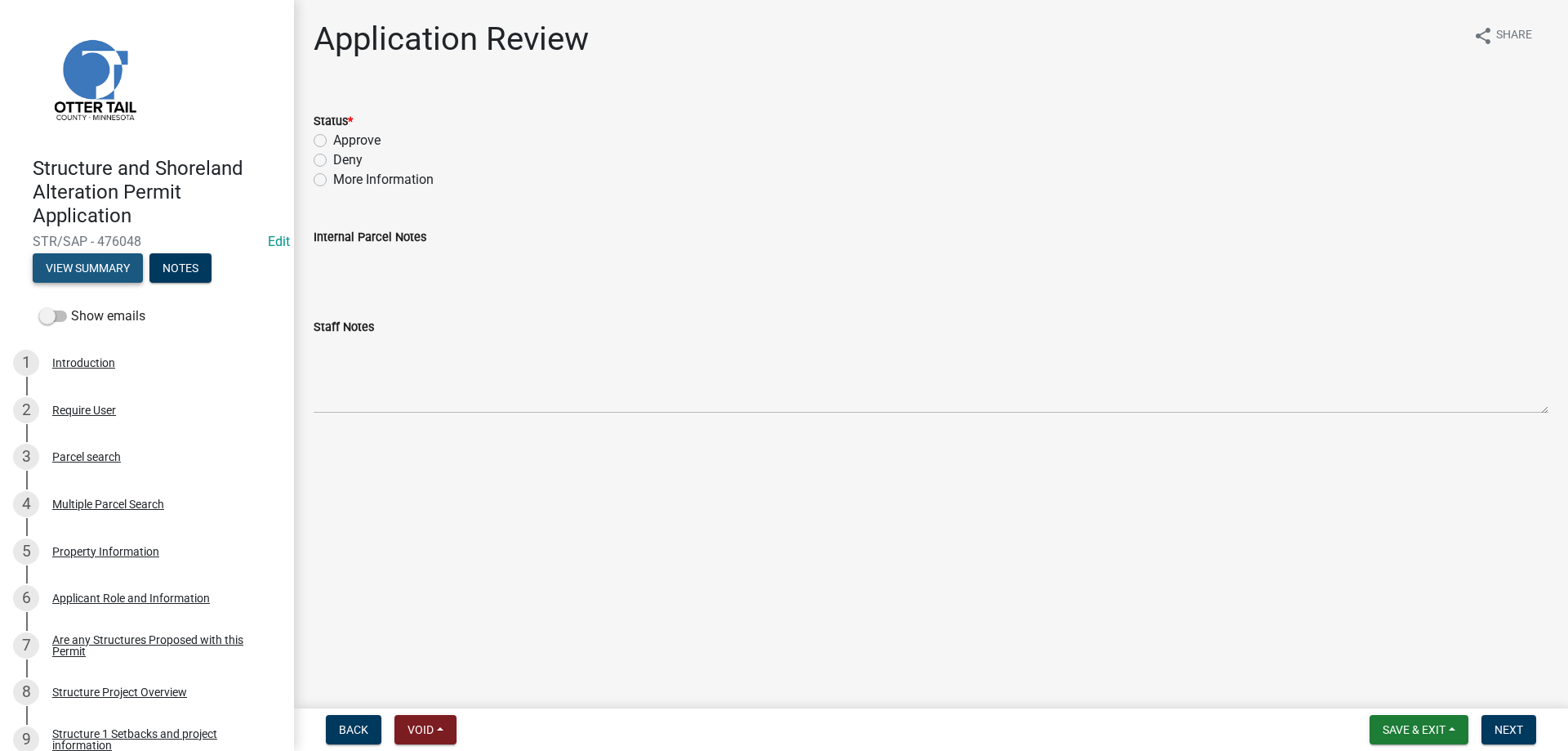
click at [97, 261] on button "View Summary" at bounding box center [87, 267] width 110 height 29
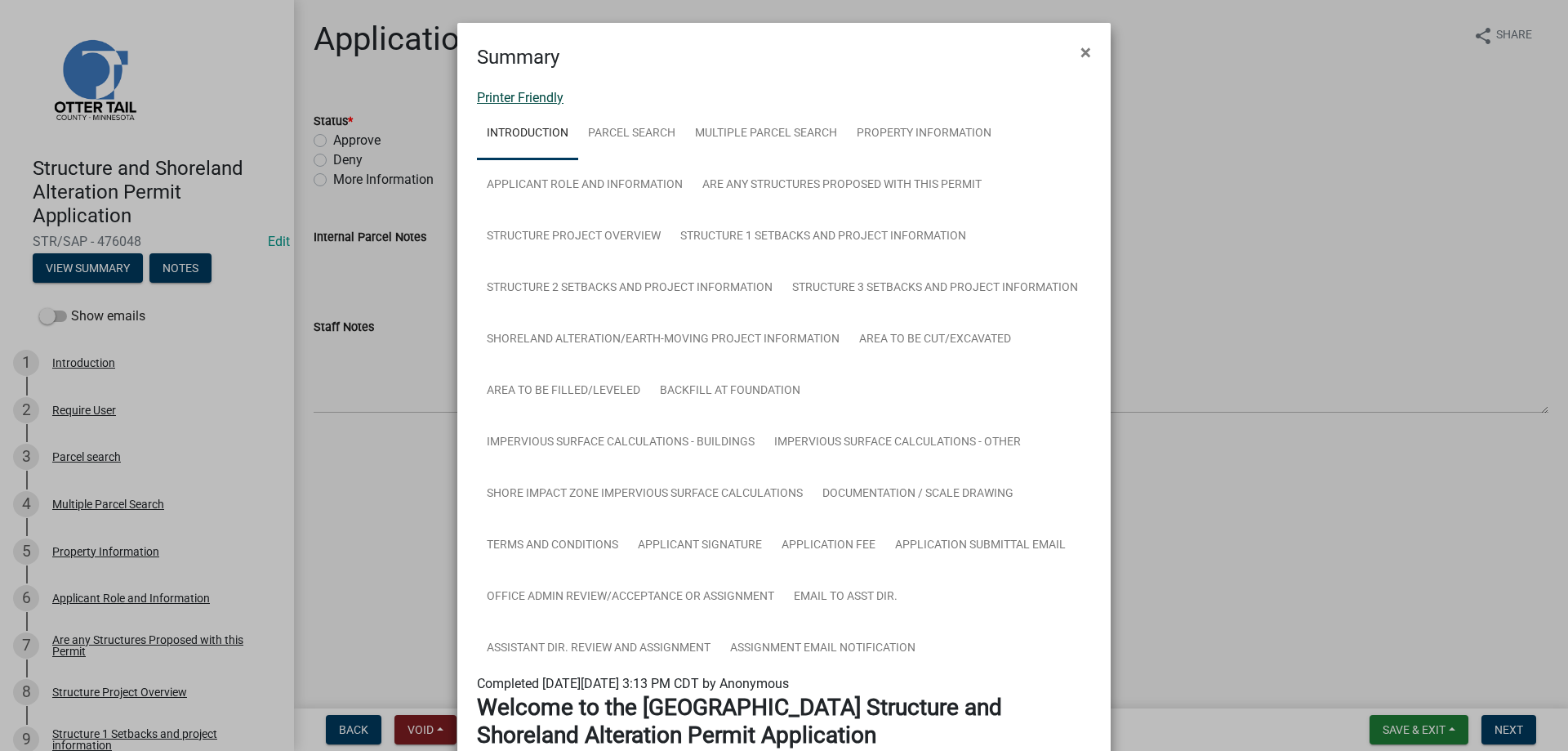
click at [536, 91] on link "Printer Friendly" at bounding box center [520, 97] width 86 height 16
click at [1090, 55] on span "×" at bounding box center [1086, 52] width 11 height 23
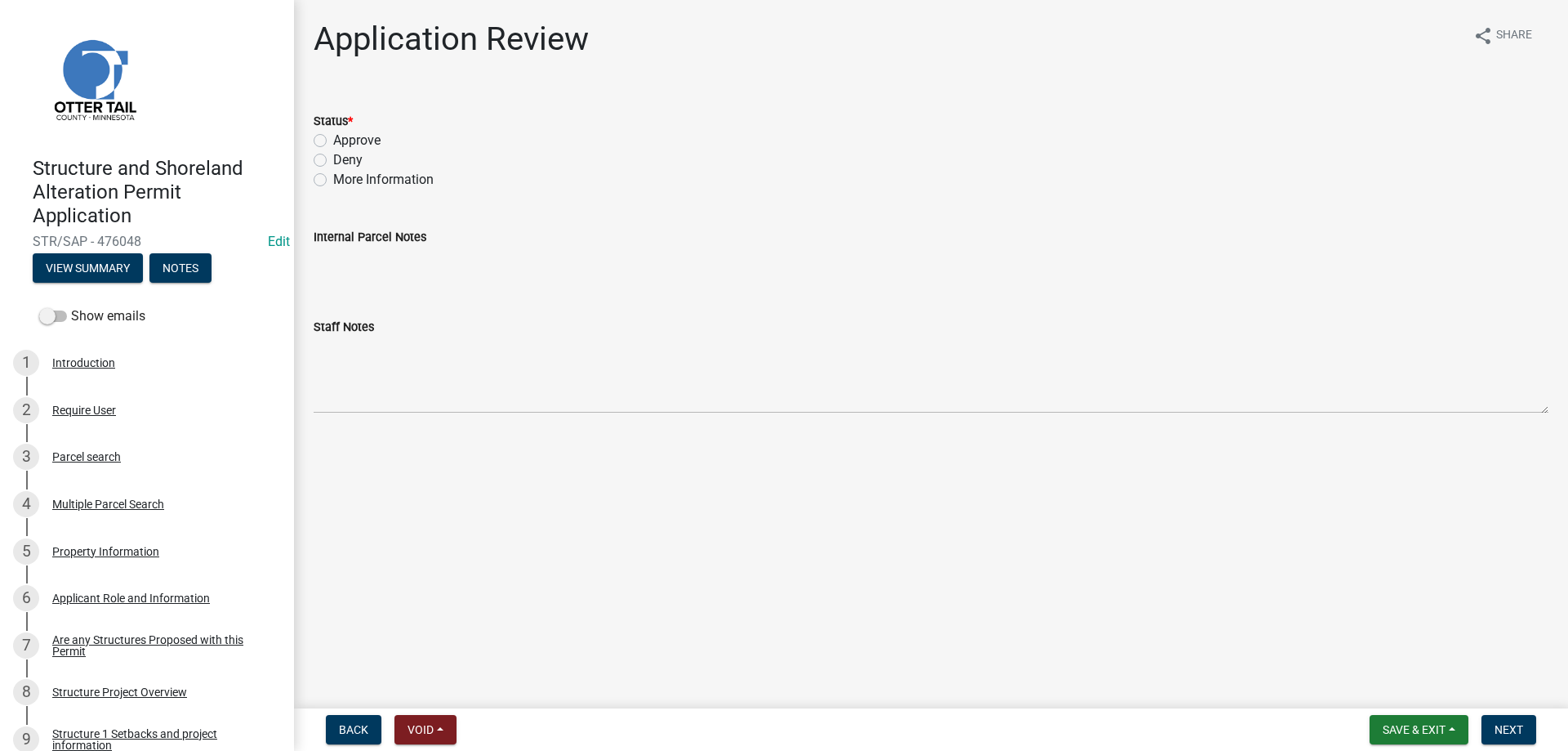
click at [709, 647] on main "Application Review share Share Status * Approve Deny More Information Internal …" at bounding box center [931, 351] width 1274 height 702
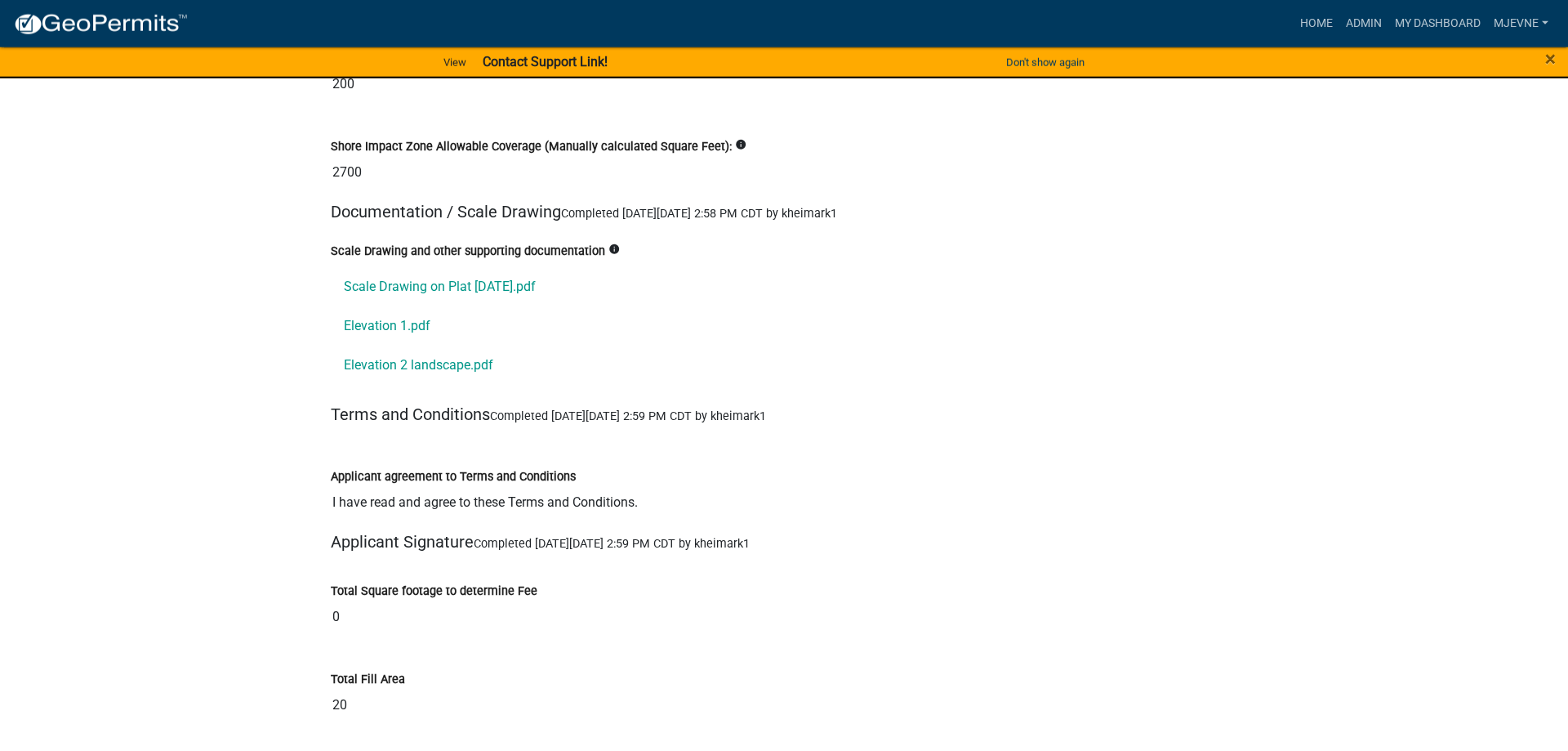
scroll to position [18414, 0]
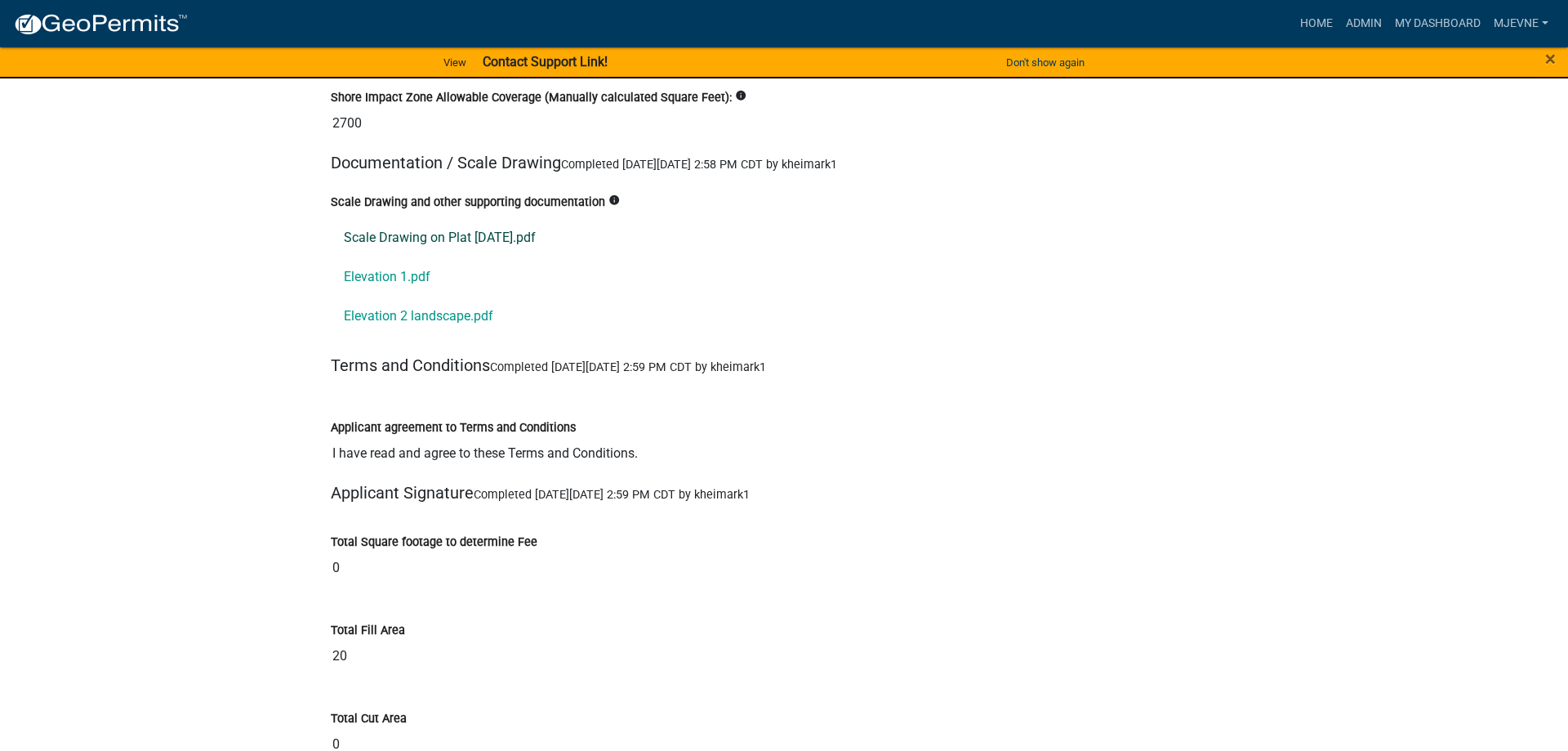
click at [421, 240] on link "Scale Drawing on Plat 2025-9-12.pdf" at bounding box center [784, 237] width 907 height 39
click at [358, 279] on link "Elevation 1.pdf" at bounding box center [784, 276] width 907 height 39
click at [431, 320] on link "Elevation 2 landscape.pdf" at bounding box center [784, 316] width 907 height 39
